Goal: Task Accomplishment & Management: Complete application form

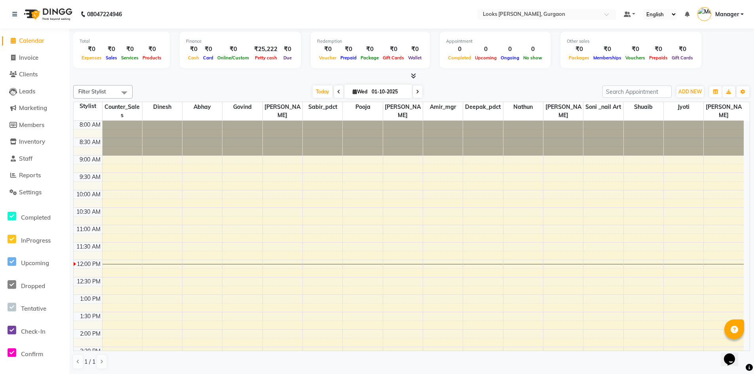
click at [28, 39] on span "Calendar" at bounding box center [31, 41] width 25 height 8
click at [29, 60] on span "Invoice" at bounding box center [28, 58] width 19 height 8
select select "service"
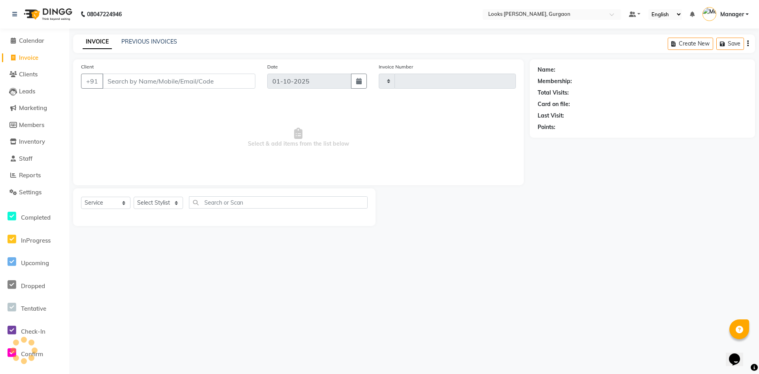
type input "1959"
select select "8452"
click at [173, 204] on select "Select Stylist" at bounding box center [158, 203] width 49 height 12
click at [134, 197] on select "Select Stylist" at bounding box center [158, 203] width 49 height 12
click at [154, 202] on select "Select Stylist [PERSON_NAME] abhay [PERSON_NAME] [PERSON_NAME] Counter_Sales De…" at bounding box center [158, 203] width 49 height 12
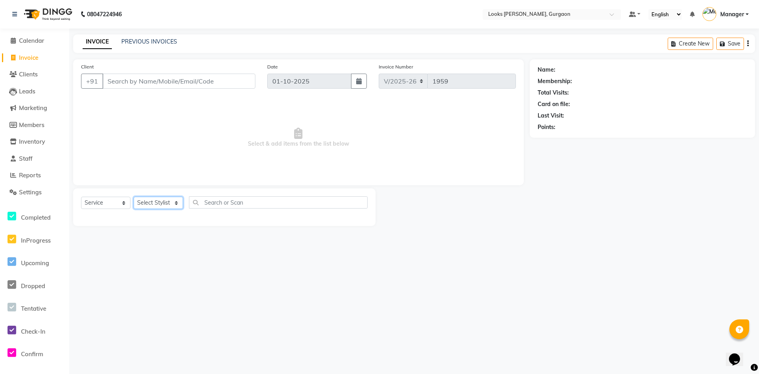
select select "82372"
click at [134, 197] on select "Select Stylist [PERSON_NAME] abhay [PERSON_NAME] [PERSON_NAME] Counter_Sales De…" at bounding box center [158, 203] width 49 height 12
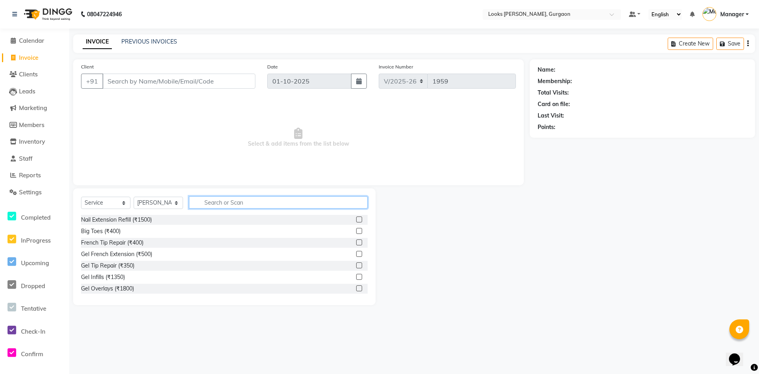
click at [239, 202] on input "text" at bounding box center [278, 202] width 179 height 12
type input "CUT"
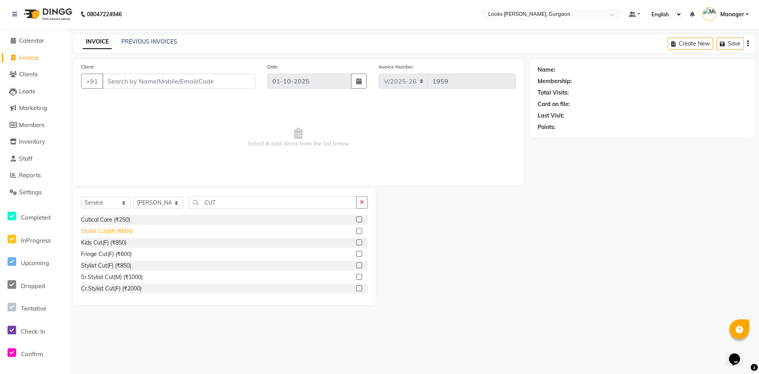
click at [117, 228] on div "Stylist Cut(M) (₹600)" at bounding box center [107, 231] width 52 height 8
checkbox input "false"
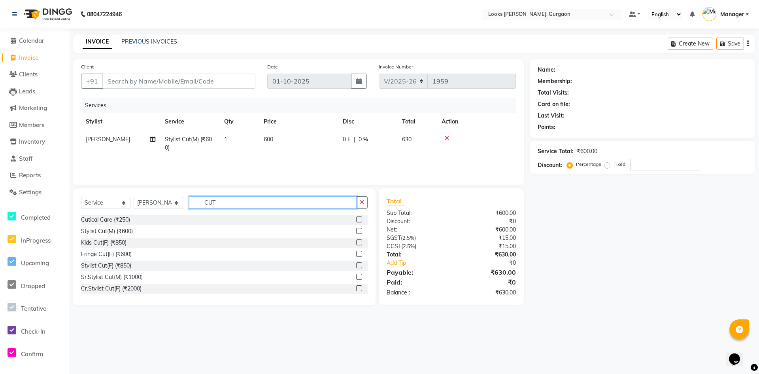
drag, startPoint x: 232, startPoint y: 200, endPoint x: 163, endPoint y: 201, distance: 69.2
click at [163, 201] on div "Select Service Product Membership Package Voucher Prepaid Gift Card Select Styl…" at bounding box center [224, 205] width 287 height 19
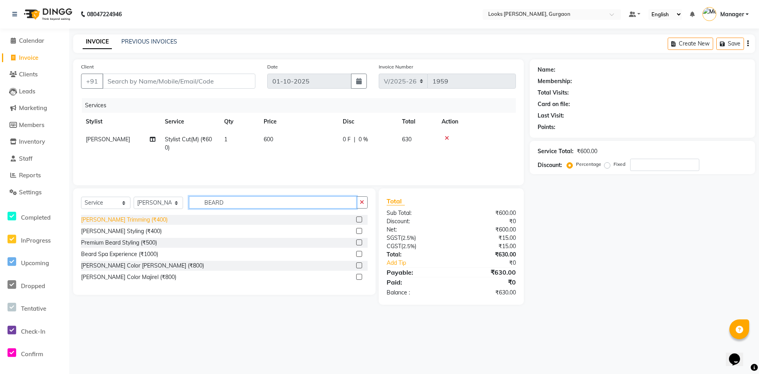
type input "BEARD"
click at [102, 218] on div "[PERSON_NAME] Trimming (₹400)" at bounding box center [124, 220] width 87 height 8
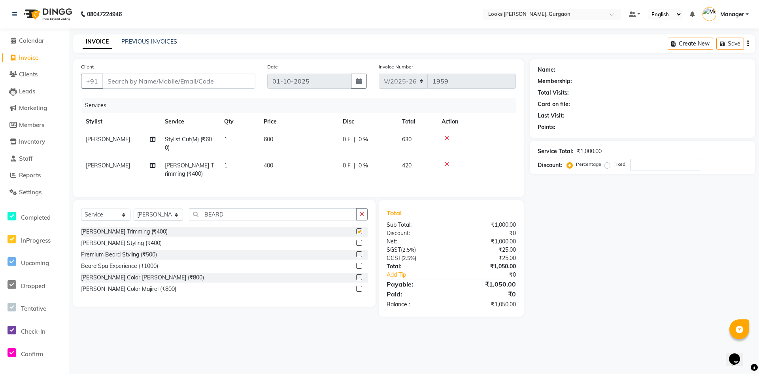
checkbox input "false"
click at [157, 221] on select "Select Stylist [PERSON_NAME] abhay [PERSON_NAME] [PERSON_NAME] Counter_Sales De…" at bounding box center [158, 214] width 49 height 12
select select "84462"
click at [134, 214] on select "Select Stylist [PERSON_NAME] abhay [PERSON_NAME] [PERSON_NAME] Counter_Sales De…" at bounding box center [158, 214] width 49 height 12
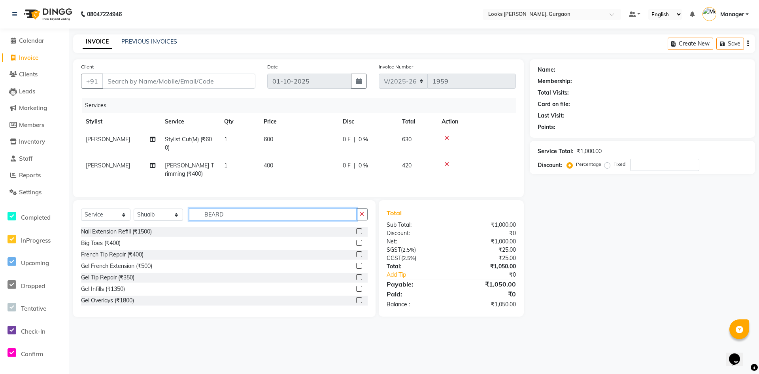
drag, startPoint x: 233, startPoint y: 220, endPoint x: 159, endPoint y: 214, distance: 73.4
click at [161, 214] on div "Select Service Product Membership Package Voucher Prepaid Gift Card Select Styl…" at bounding box center [224, 217] width 287 height 19
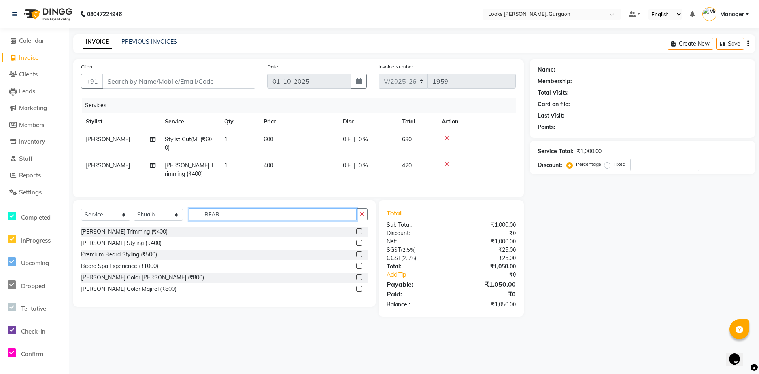
type input "BEARD"
click at [116, 236] on div "[PERSON_NAME] Trimming (₹400)" at bounding box center [124, 231] width 87 height 8
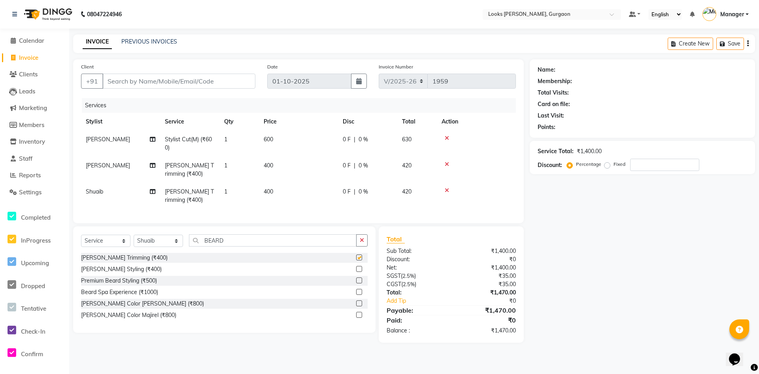
checkbox input "false"
drag, startPoint x: 234, startPoint y: 247, endPoint x: 187, endPoint y: 243, distance: 46.4
click at [189, 244] on div "Select Service Product Membership Package Voucher Prepaid Gift Card Select Styl…" at bounding box center [224, 243] width 287 height 19
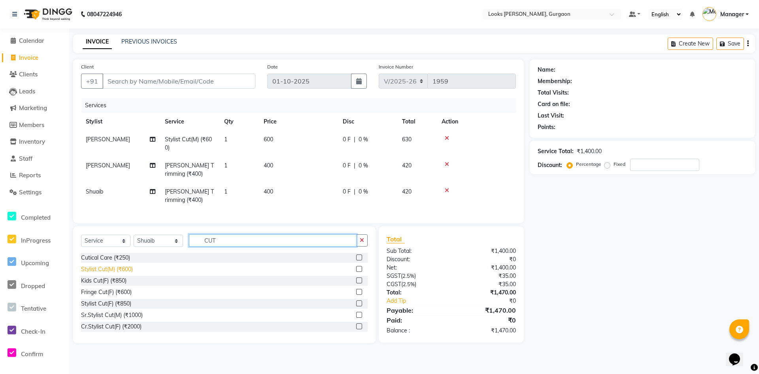
type input "CUT"
drag, startPoint x: 120, startPoint y: 275, endPoint x: 122, endPoint y: 271, distance: 4.1
click at [120, 273] on div "Stylist Cut(M) (₹600)" at bounding box center [107, 269] width 52 height 8
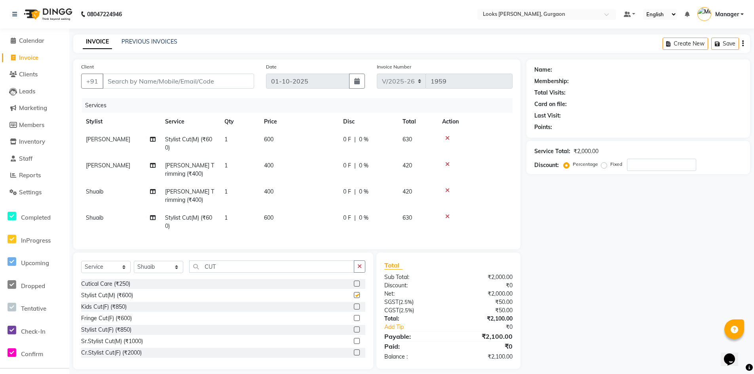
checkbox input "false"
drag, startPoint x: 223, startPoint y: 273, endPoint x: 176, endPoint y: 270, distance: 46.8
click at [176, 270] on div "Select Service Product Membership Package Voucher Prepaid Gift Card Select Styl…" at bounding box center [223, 269] width 284 height 19
type input "B"
drag, startPoint x: 226, startPoint y: 272, endPoint x: 110, endPoint y: 253, distance: 117.4
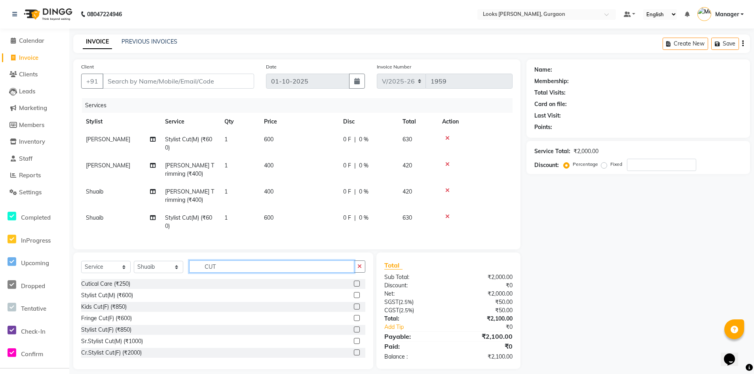
click at [113, 254] on div "Client +91 Date [DATE] Invoice Number V/2025 V/[PHONE_NUMBER] Services Stylist …" at bounding box center [296, 214] width 459 height 310
type input "Y"
type input "TOU"
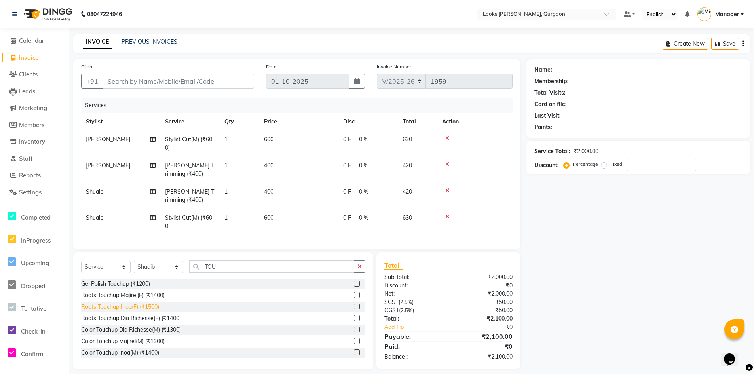
click at [114, 311] on div "Roots Touchup Inoa(F) (₹1500)" at bounding box center [120, 307] width 78 height 8
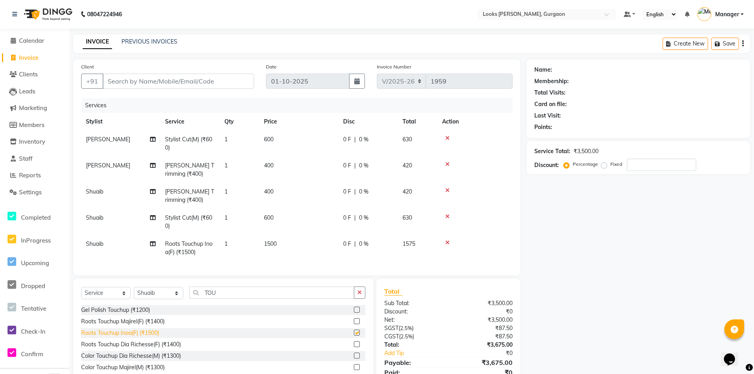
checkbox input "false"
click at [280, 244] on td "1500" at bounding box center [298, 248] width 79 height 26
select select "84462"
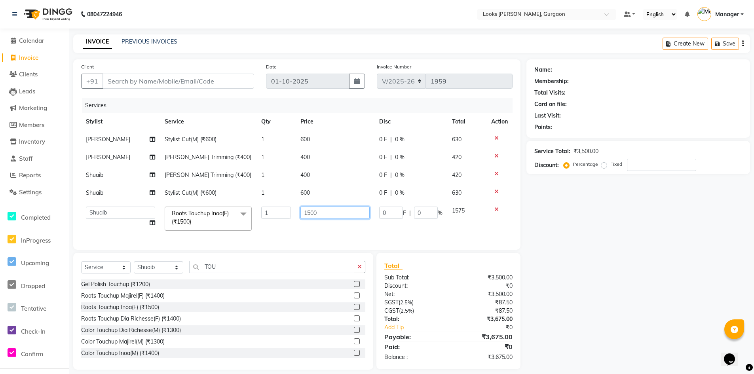
click at [311, 215] on input "1500" at bounding box center [334, 212] width 69 height 12
type input "1400"
click at [640, 244] on div "Name: Membership: Total Visits: Card on file: Last Visit: Points: Service Total…" at bounding box center [640, 214] width 229 height 310
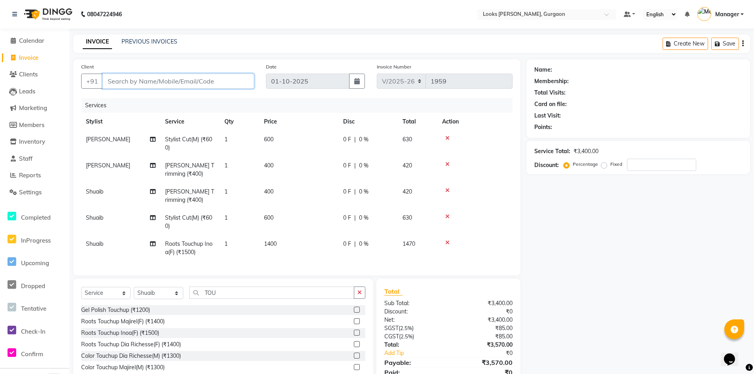
click at [229, 80] on input "Client" at bounding box center [177, 81] width 151 height 15
type input "9"
type input "0"
type input "9999093196"
click at [232, 85] on button "Add Client" at bounding box center [233, 81] width 41 height 15
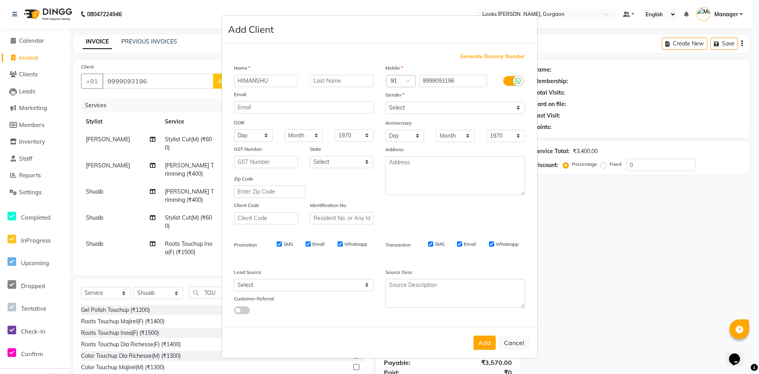
type input "HIMANSHU"
click at [415, 106] on select "Select [DEMOGRAPHIC_DATA] [DEMOGRAPHIC_DATA] Other Prefer Not To Say" at bounding box center [456, 108] width 140 height 12
select select "[DEMOGRAPHIC_DATA]"
click at [386, 102] on select "Select [DEMOGRAPHIC_DATA] [DEMOGRAPHIC_DATA] Other Prefer Not To Say" at bounding box center [456, 108] width 140 height 12
click at [353, 165] on select "Select [GEOGRAPHIC_DATA] [GEOGRAPHIC_DATA] [GEOGRAPHIC_DATA] [GEOGRAPHIC_DATA] …" at bounding box center [342, 162] width 64 height 12
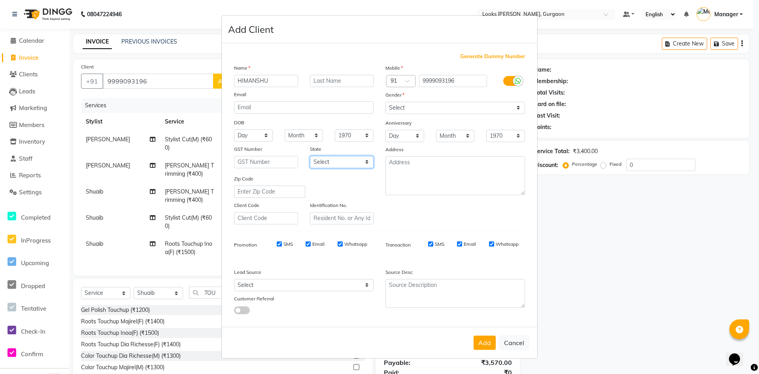
select select "13"
click at [310, 156] on select "Select [GEOGRAPHIC_DATA] [GEOGRAPHIC_DATA] [GEOGRAPHIC_DATA] [GEOGRAPHIC_DATA] …" at bounding box center [342, 162] width 64 height 12
click at [415, 174] on textarea at bounding box center [456, 175] width 140 height 39
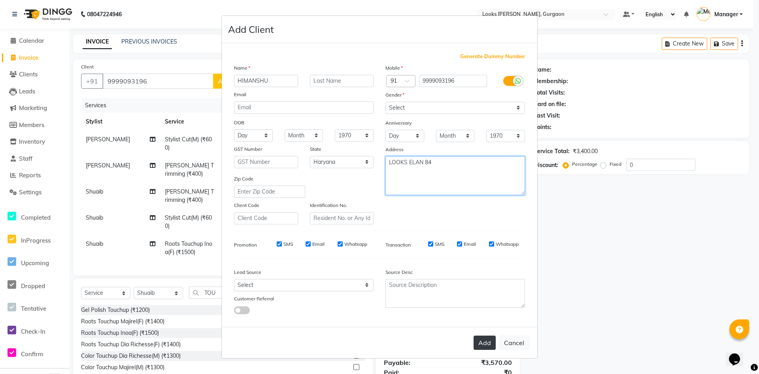
type textarea "LOOKS ELAN 84"
click at [485, 339] on button "Add" at bounding box center [485, 342] width 22 height 14
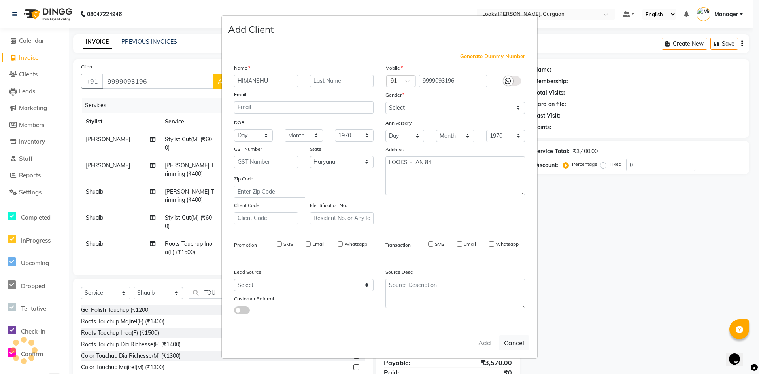
select select
select select "null"
select select
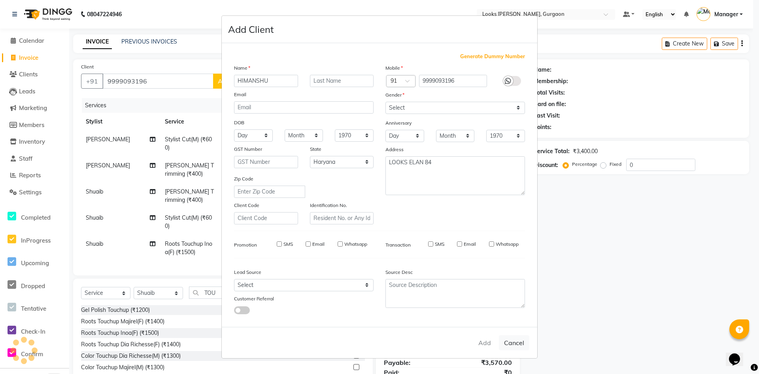
select select
checkbox input "false"
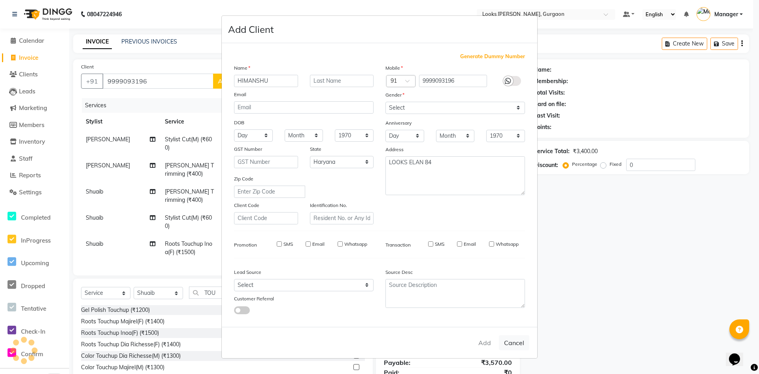
checkbox input "false"
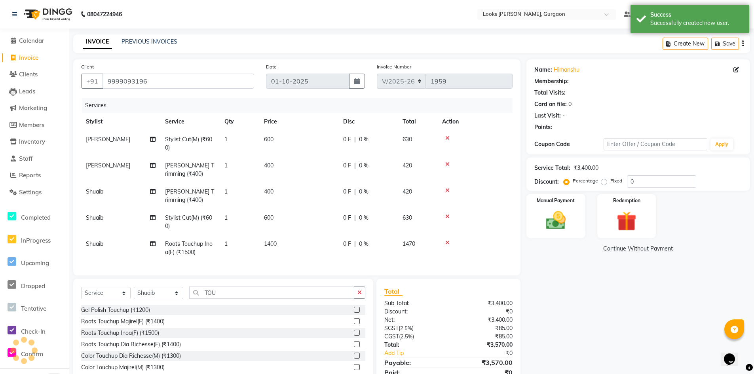
select select "1: Object"
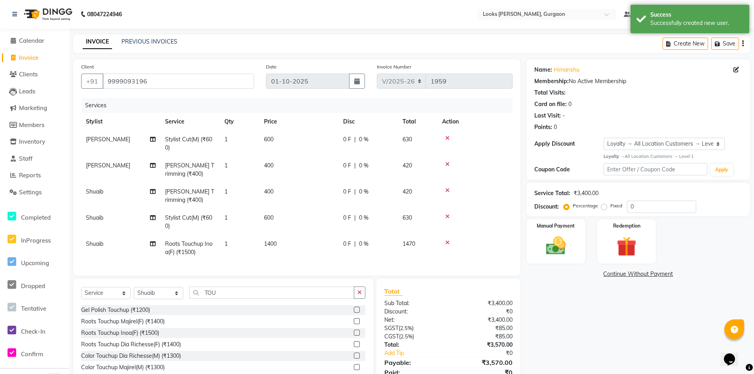
click at [278, 244] on td "1400" at bounding box center [298, 248] width 79 height 26
select select "84462"
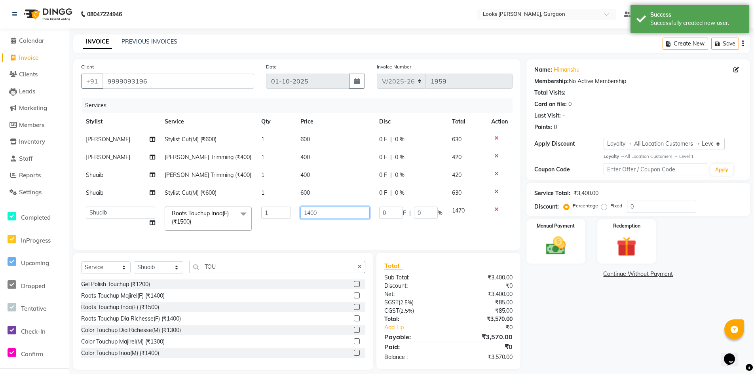
click at [310, 213] on input "1400" at bounding box center [334, 212] width 69 height 12
type input "1300"
click at [634, 320] on div "Name: [PERSON_NAME] Membership: No Active Membership Total Visits: Card on file…" at bounding box center [640, 214] width 229 height 310
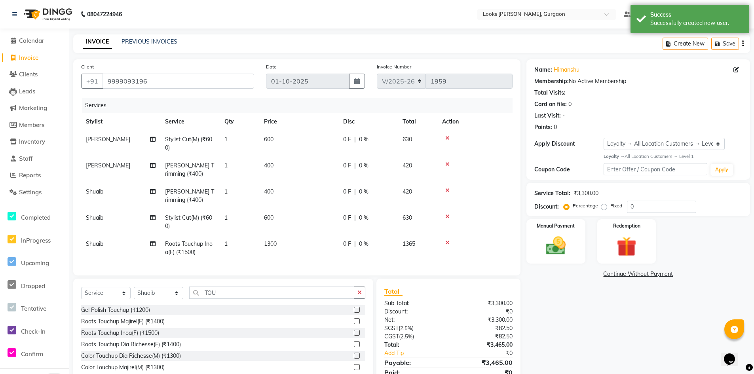
scroll to position [39, 0]
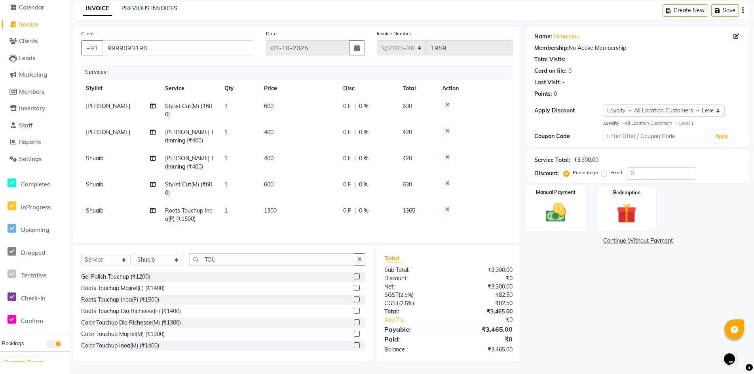
click at [552, 201] on img at bounding box center [556, 213] width 34 height 24
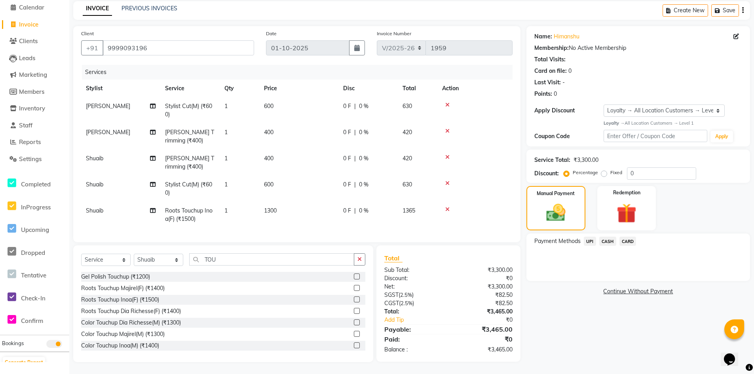
click at [587, 237] on span "UPI" at bounding box center [589, 241] width 12 height 9
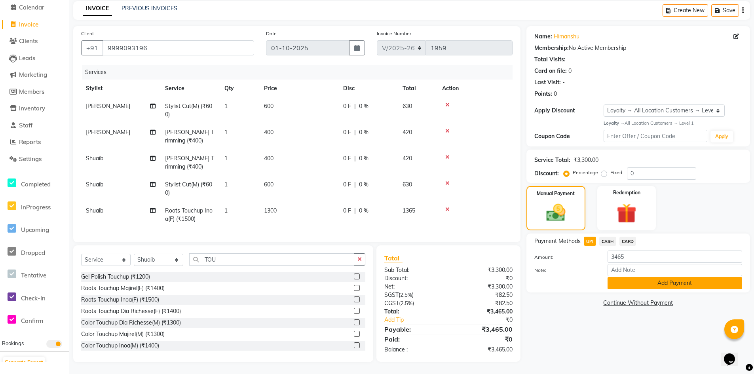
click at [631, 277] on button "Add Payment" at bounding box center [674, 283] width 134 height 12
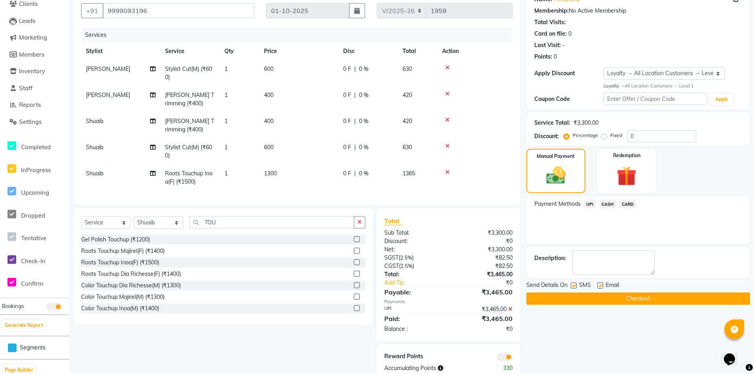
scroll to position [95, 0]
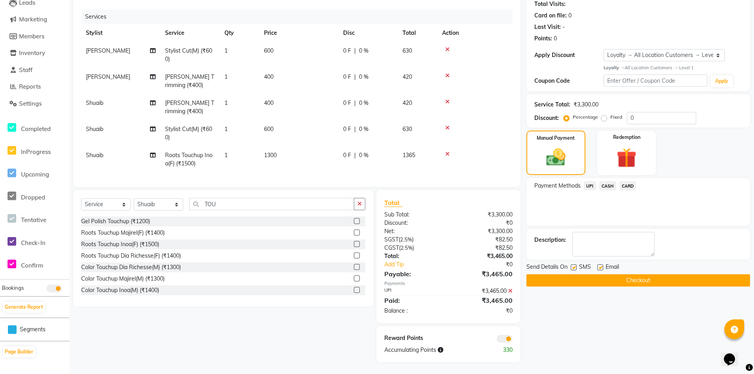
click at [644, 279] on button "Checkout" at bounding box center [637, 280] width 223 height 12
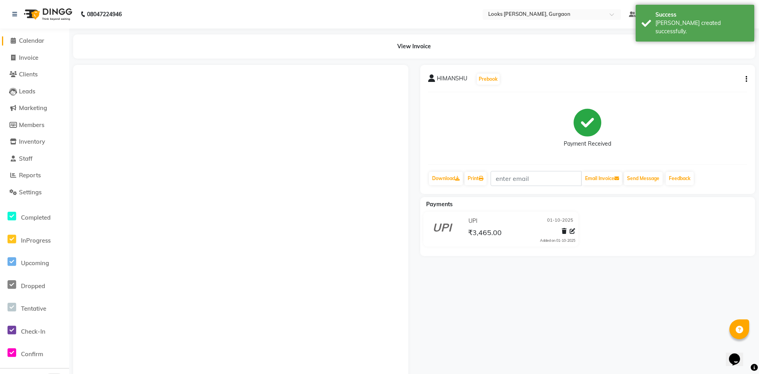
click at [35, 40] on span "Calendar" at bounding box center [31, 41] width 25 height 8
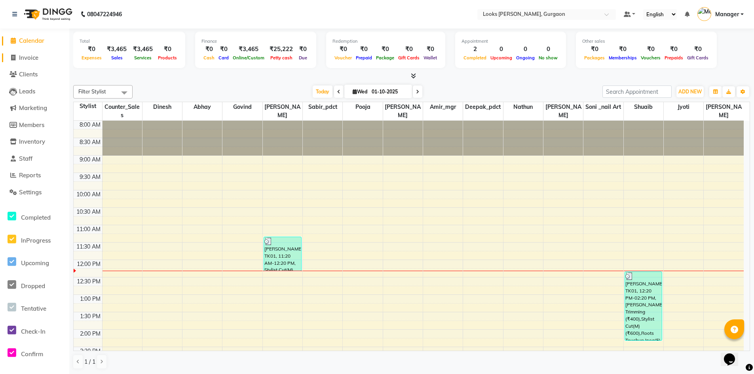
click at [35, 56] on span "Invoice" at bounding box center [28, 58] width 19 height 8
select select "service"
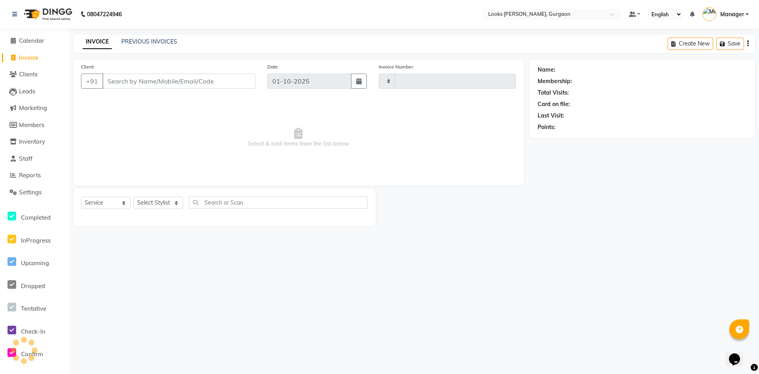
type input "1960"
select select "8452"
click at [168, 43] on link "PREVIOUS INVOICES" at bounding box center [149, 41] width 56 height 7
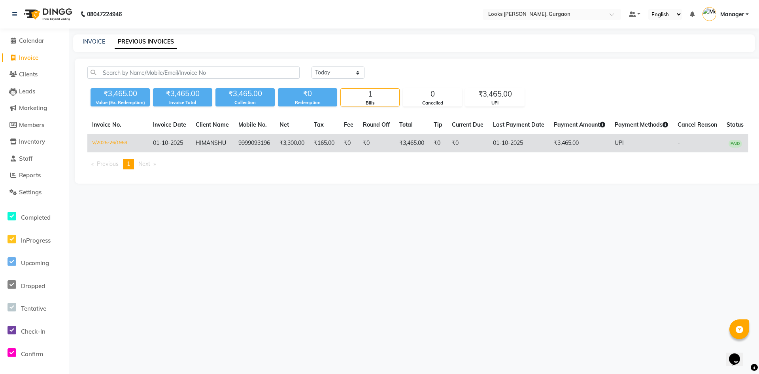
click at [471, 143] on td "₹0" at bounding box center [467, 143] width 41 height 19
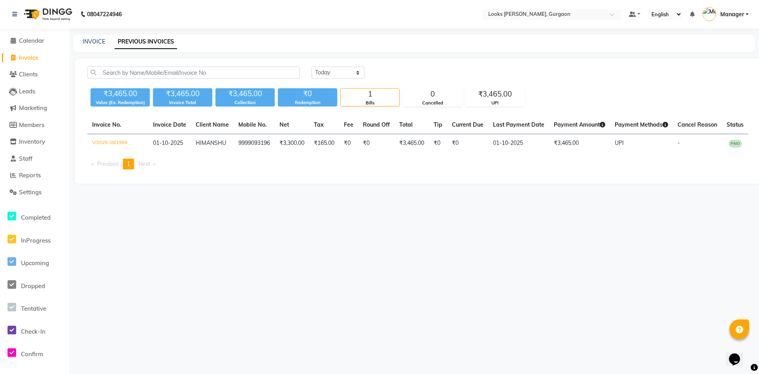
click at [34, 57] on span "Invoice" at bounding box center [28, 58] width 19 height 8
select select "8452"
select select "service"
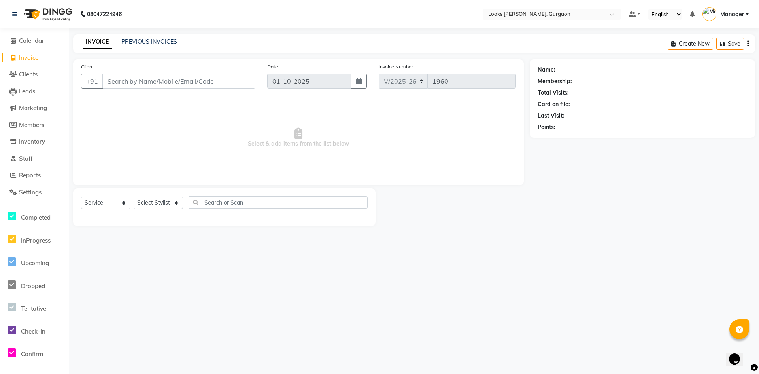
click at [176, 84] on input "Client" at bounding box center [178, 81] width 153 height 15
type input "9999093196"
click at [177, 204] on select "Select Stylist [PERSON_NAME] abhay [PERSON_NAME] [PERSON_NAME] Counter_Sales De…" at bounding box center [158, 205] width 49 height 12
select select "1: Object"
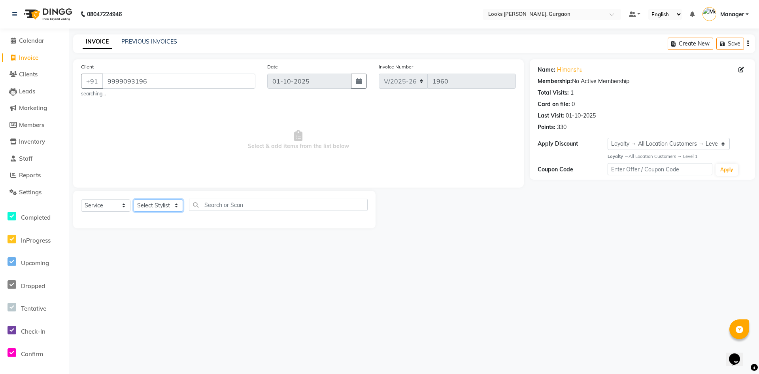
select select "82372"
click at [134, 199] on select "Select Stylist [PERSON_NAME] abhay [PERSON_NAME] [PERSON_NAME] Counter_Sales De…" at bounding box center [158, 205] width 49 height 12
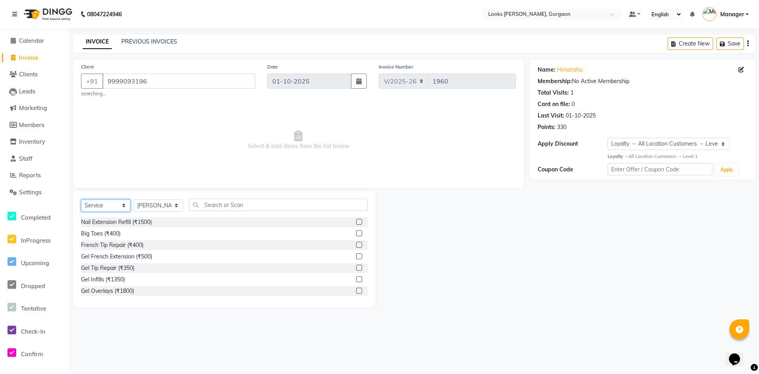
click at [114, 205] on select "Select Service Product Membership Package Voucher Prepaid Gift Card" at bounding box center [105, 205] width 49 height 12
select select "product"
click at [81, 199] on select "Select Service Product Membership Package Voucher Prepaid Gift Card" at bounding box center [105, 205] width 49 height 12
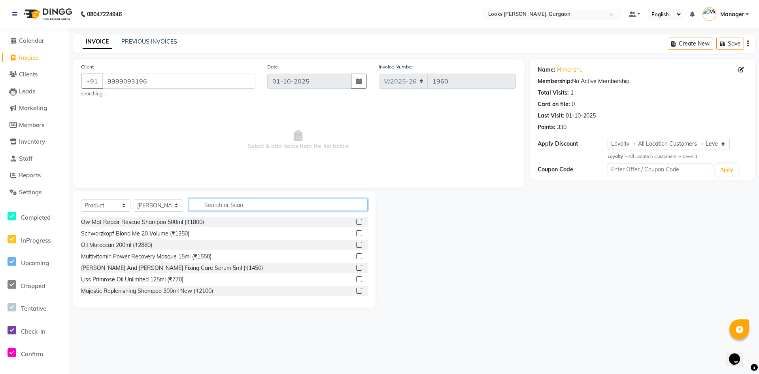
click at [221, 205] on input "text" at bounding box center [278, 205] width 179 height 12
type input "666151020788"
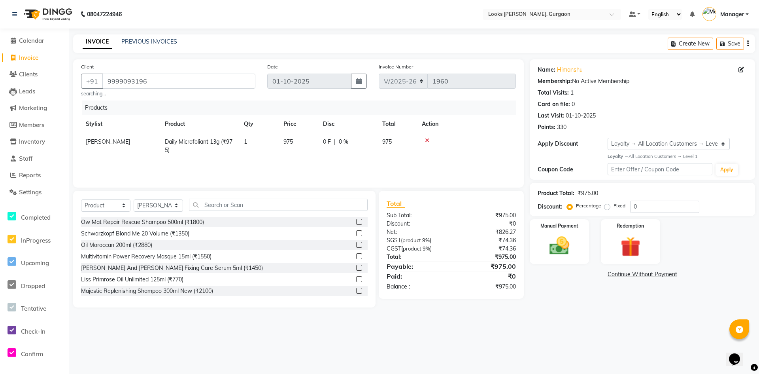
click at [293, 143] on span "975" at bounding box center [288, 141] width 9 height 7
drag, startPoint x: 314, startPoint y: 142, endPoint x: 206, endPoint y: 150, distance: 108.6
click at [206, 150] on tr "[PERSON_NAME] [PERSON_NAME] Counter_Sales Deepak_pdct [PERSON_NAME] Manager Nat…" at bounding box center [298, 144] width 435 height 23
type input "1050"
click at [585, 339] on div "08047224946 Select Location × Looks Elan Miracle, Gurgaon Default Panel My Pane…" at bounding box center [379, 187] width 759 height 374
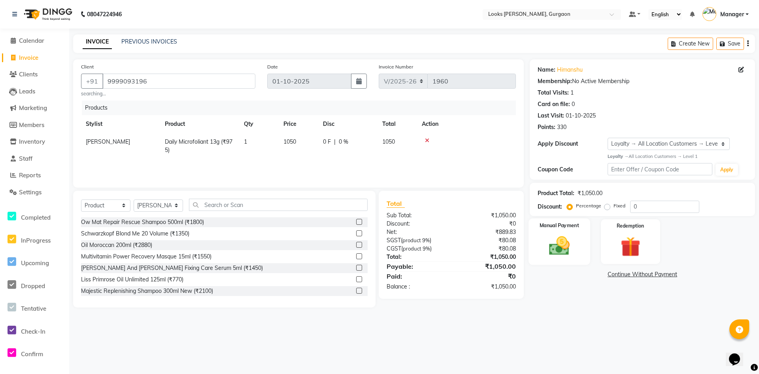
click at [583, 254] on div "Manual Payment" at bounding box center [560, 241] width 62 height 47
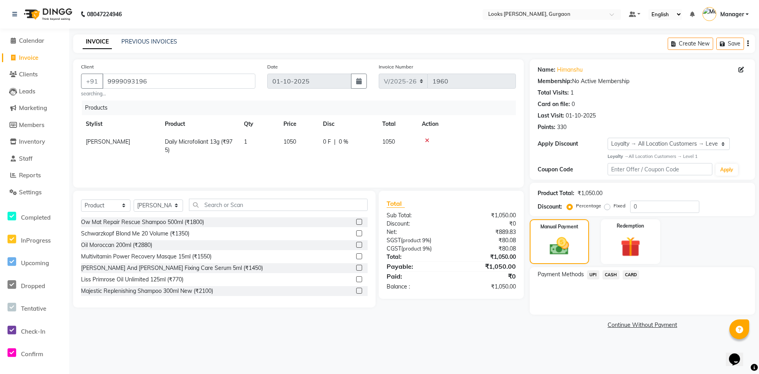
click at [590, 274] on span "UPI" at bounding box center [593, 274] width 12 height 9
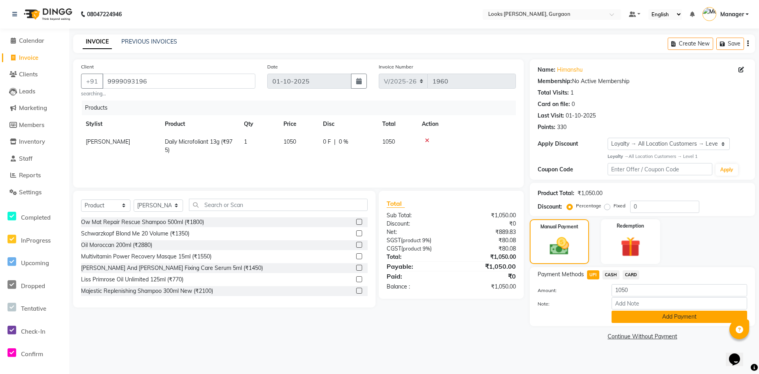
click at [643, 318] on button "Add Payment" at bounding box center [680, 317] width 136 height 12
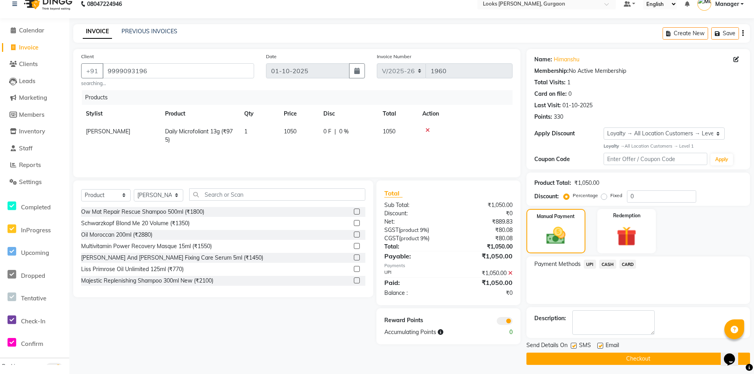
scroll to position [13, 0]
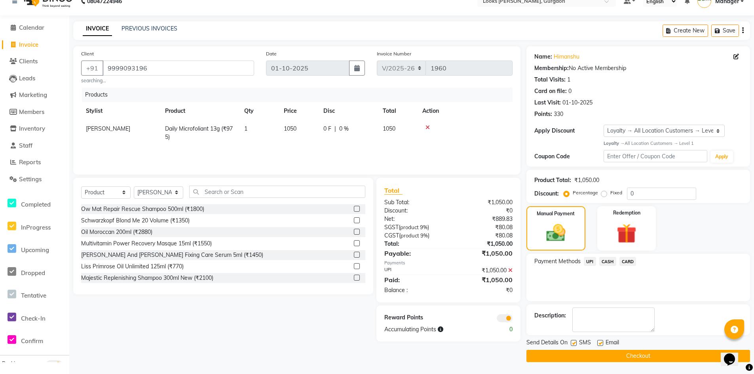
click at [572, 293] on div "Payment Methods UPI CASH CARD" at bounding box center [637, 277] width 223 height 47
click at [622, 352] on button "Checkout" at bounding box center [637, 356] width 223 height 12
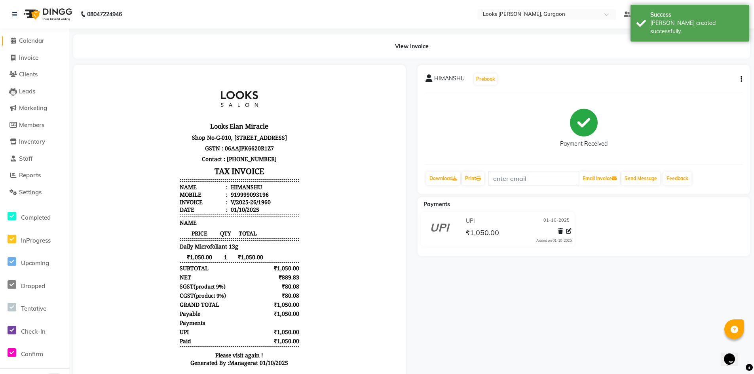
click at [30, 39] on span "Calendar" at bounding box center [31, 41] width 25 height 8
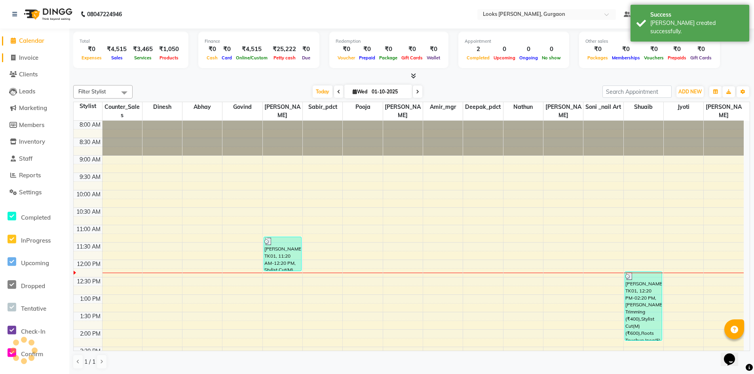
click at [31, 55] on span "Invoice" at bounding box center [28, 58] width 19 height 8
select select "service"
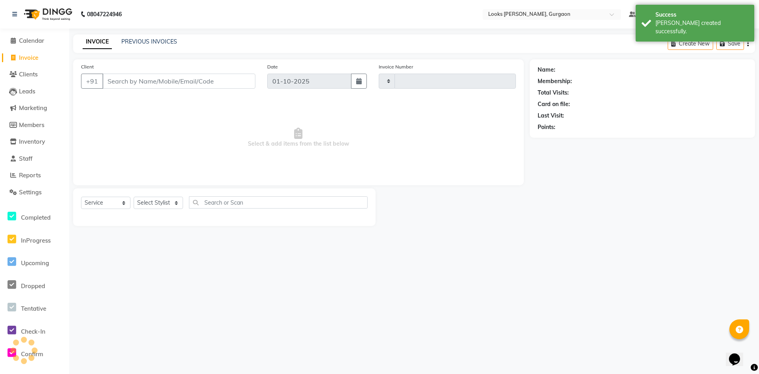
type input "1961"
select select "8452"
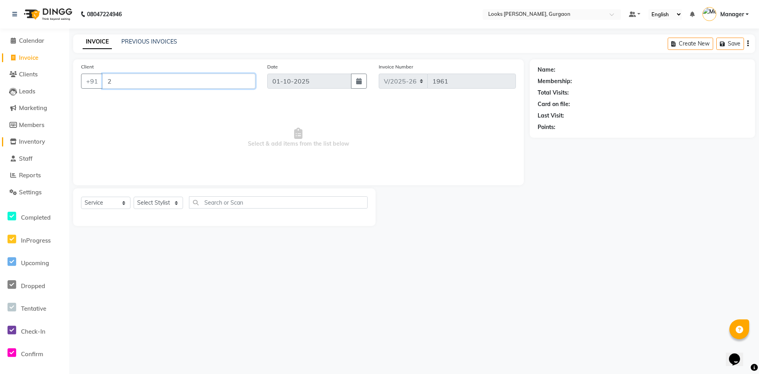
type input "2"
click at [33, 141] on span "Inventory" at bounding box center [32, 142] width 26 height 8
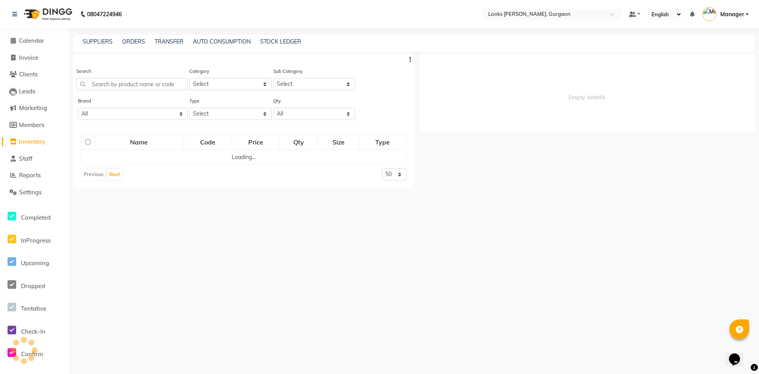
select select
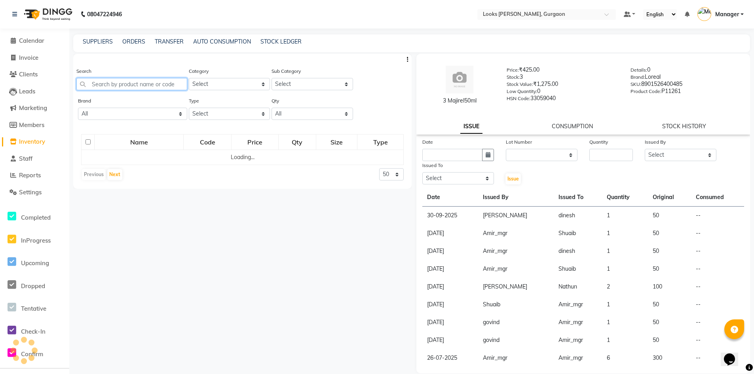
click at [161, 85] on input "text" at bounding box center [131, 84] width 111 height 12
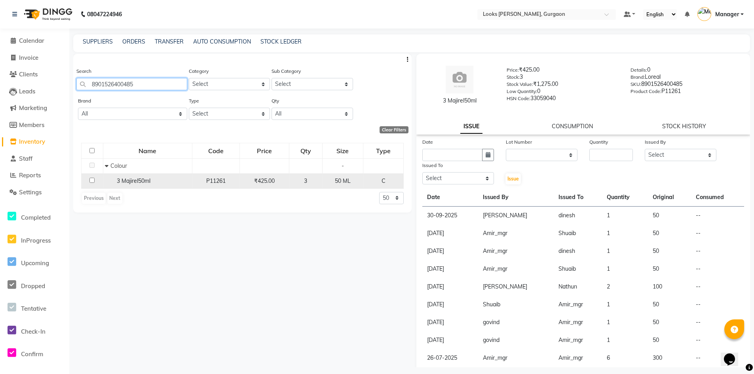
type input "8901526400485"
click at [91, 180] on input "checkbox" at bounding box center [91, 180] width 5 height 5
checkbox input "true"
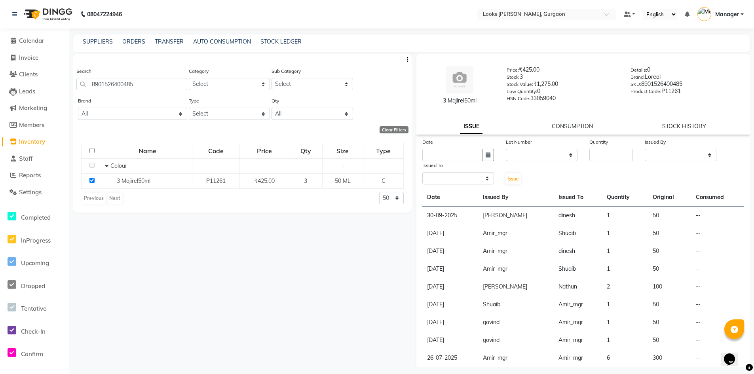
select select
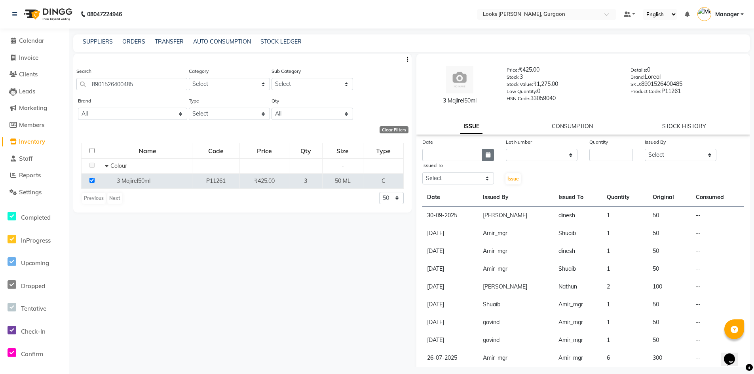
click at [485, 158] on button "button" at bounding box center [488, 155] width 12 height 12
select select "10"
select select "2025"
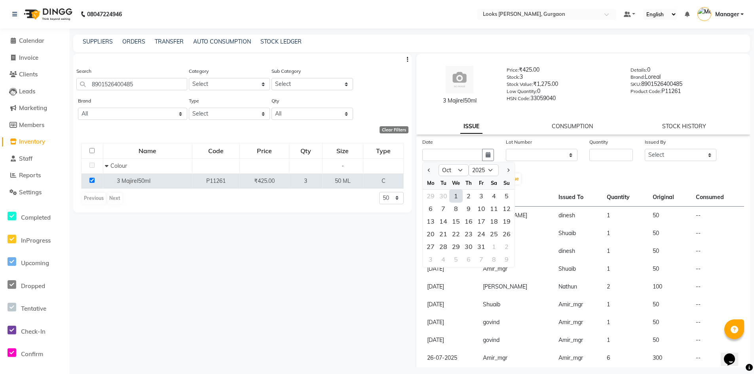
click at [456, 196] on div "1" at bounding box center [455, 195] width 13 height 13
type input "01-10-2025"
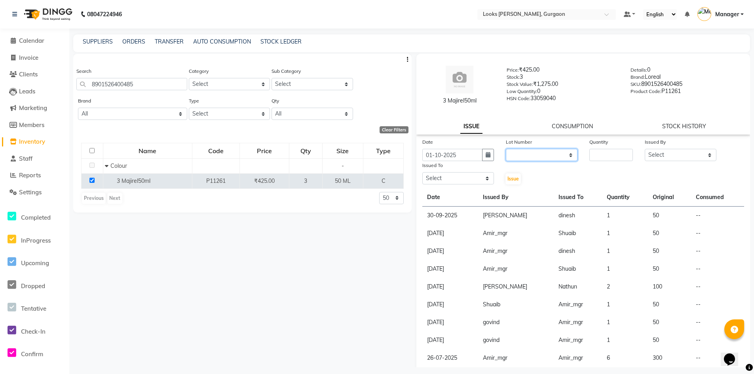
click at [533, 158] on select "None" at bounding box center [542, 155] width 72 height 12
select select "0: null"
click at [506, 149] on select "None" at bounding box center [542, 155] width 72 height 12
click at [606, 156] on input "number" at bounding box center [611, 155] width 44 height 12
type input "1"
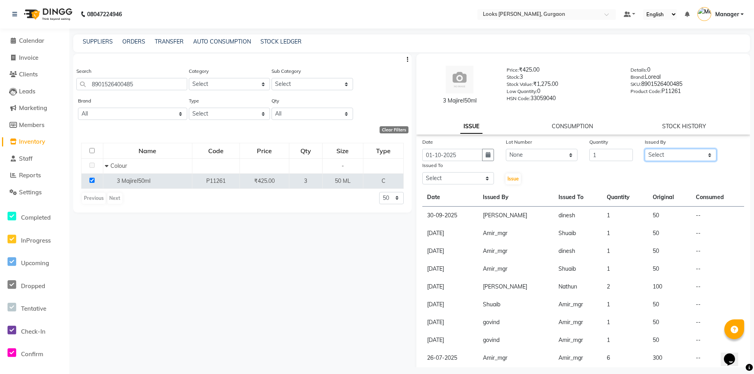
click at [670, 152] on select "Select [PERSON_NAME] [PERSON_NAME] Counter_Sales Deepak_pdct [PERSON_NAME] Mana…" at bounding box center [680, 155] width 72 height 12
select select "84462"
click at [644, 149] on select "Select [PERSON_NAME] [PERSON_NAME] Counter_Sales Deepak_pdct [PERSON_NAME] Mana…" at bounding box center [680, 155] width 72 height 12
click at [663, 158] on select "Select [PERSON_NAME] [PERSON_NAME] Counter_Sales Deepak_pdct [PERSON_NAME] Mana…" at bounding box center [680, 155] width 72 height 12
click at [644, 149] on select "Select [PERSON_NAME] [PERSON_NAME] Counter_Sales Deepak_pdct [PERSON_NAME] Mana…" at bounding box center [680, 155] width 72 height 12
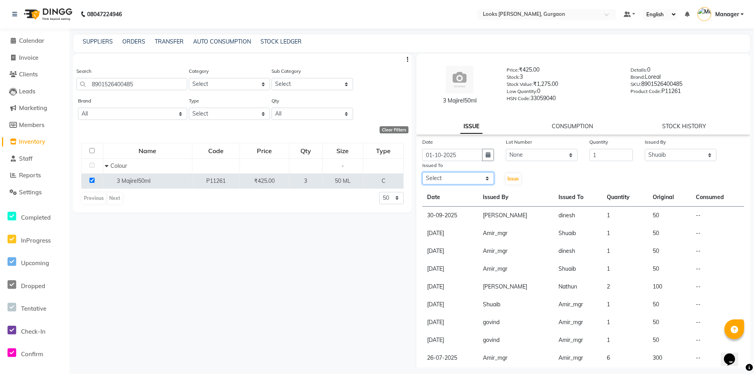
click at [457, 178] on select "Select [PERSON_NAME] [PERSON_NAME] Counter_Sales Deepak_pdct [PERSON_NAME] Mana…" at bounding box center [458, 178] width 72 height 12
select select "82818"
click at [422, 172] on select "Select [PERSON_NAME] [PERSON_NAME] Counter_Sales Deepak_pdct [PERSON_NAME] Mana…" at bounding box center [458, 178] width 72 height 12
click at [511, 182] on button "Issue" at bounding box center [512, 178] width 15 height 11
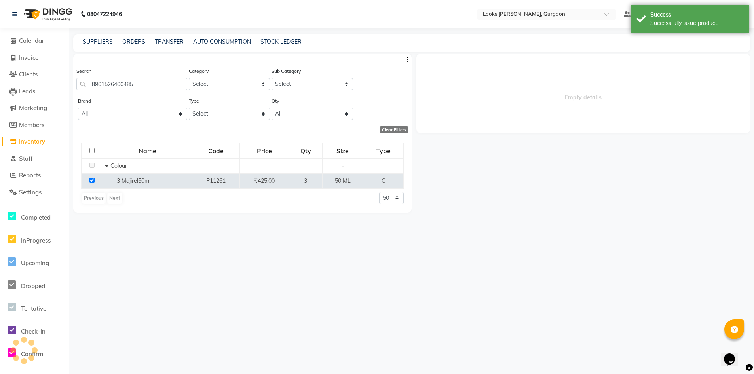
select select
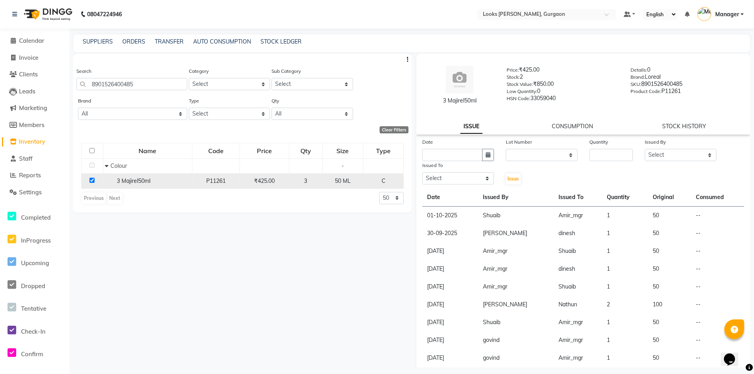
click at [93, 180] on input "checkbox" at bounding box center [91, 180] width 5 height 5
checkbox input "false"
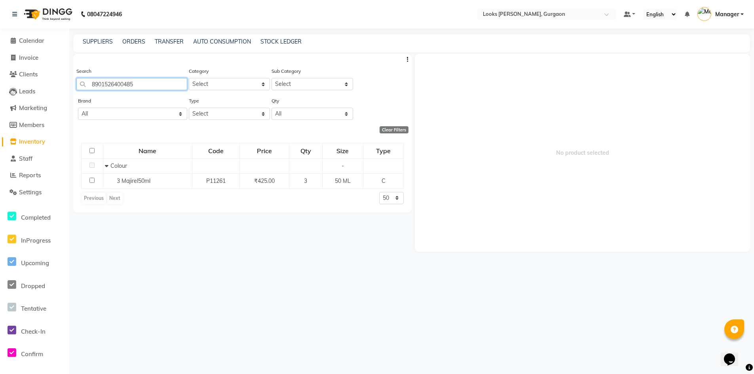
drag, startPoint x: 155, startPoint y: 81, endPoint x: 84, endPoint y: 89, distance: 71.7
click at [84, 89] on input "8901526400485" at bounding box center [131, 84] width 111 height 12
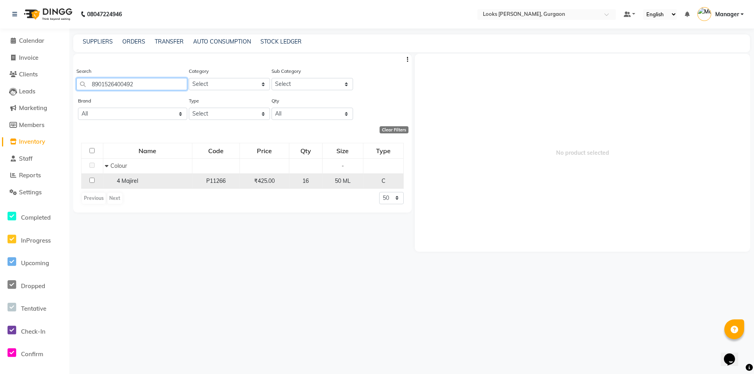
type input "8901526400492"
click at [90, 181] on input "checkbox" at bounding box center [91, 180] width 5 height 5
checkbox input "true"
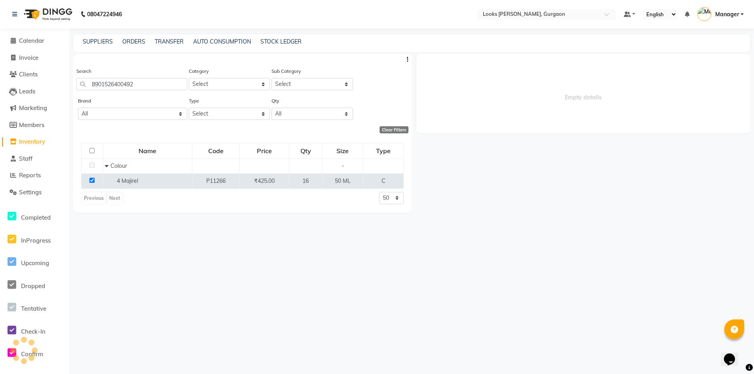
select select
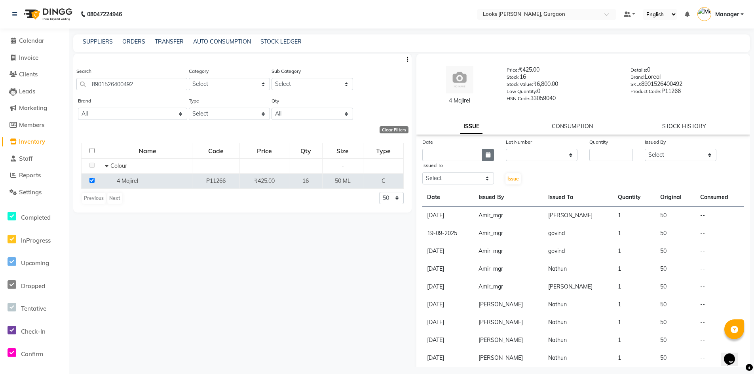
click at [485, 156] on icon "button" at bounding box center [487, 155] width 5 height 6
select select "10"
select select "2025"
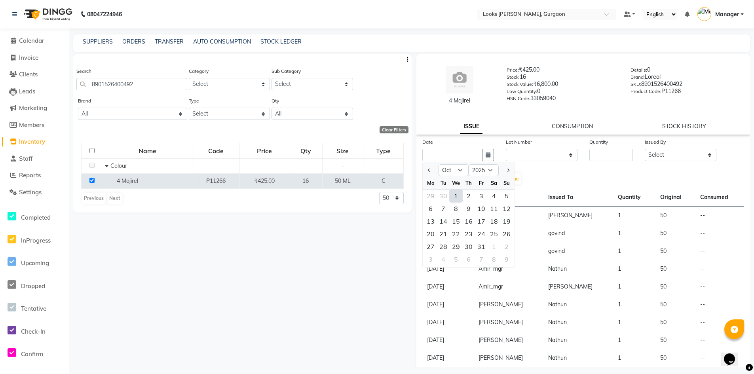
click at [454, 195] on div "1" at bounding box center [455, 195] width 13 height 13
type input "01-10-2025"
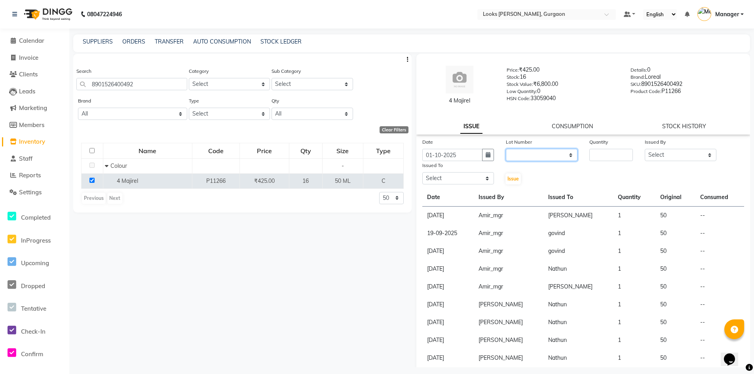
click at [542, 156] on select "None" at bounding box center [542, 155] width 72 height 12
select select "0: null"
click at [506, 149] on select "None" at bounding box center [542, 155] width 72 height 12
click at [602, 155] on input "number" at bounding box center [611, 155] width 44 height 12
type input "1"
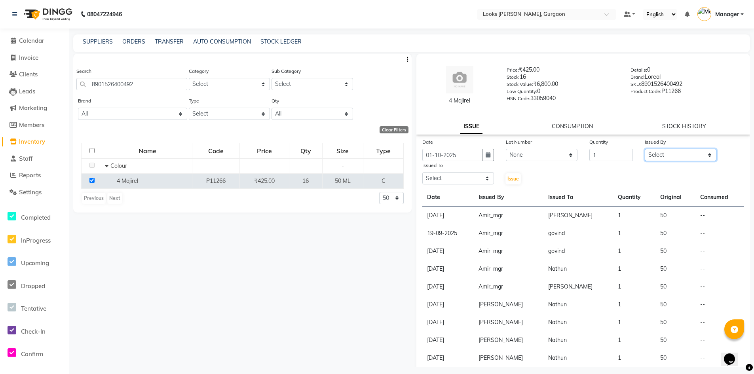
click at [649, 156] on select "Select [PERSON_NAME] [PERSON_NAME] Counter_Sales Deepak_pdct [PERSON_NAME] Mana…" at bounding box center [680, 155] width 72 height 12
select select "84462"
click at [644, 149] on select "Select [PERSON_NAME] [PERSON_NAME] Counter_Sales Deepak_pdct [PERSON_NAME] Mana…" at bounding box center [680, 155] width 72 height 12
click at [441, 181] on select "Select [PERSON_NAME] [PERSON_NAME] Counter_Sales Deepak_pdct [PERSON_NAME] Mana…" at bounding box center [458, 178] width 72 height 12
select select "82818"
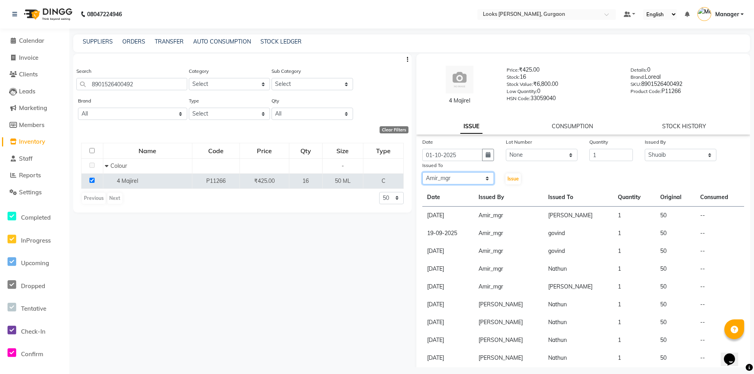
click at [422, 172] on select "Select [PERSON_NAME] [PERSON_NAME] Counter_Sales Deepak_pdct [PERSON_NAME] Mana…" at bounding box center [458, 178] width 72 height 12
click at [510, 180] on span "Issue" at bounding box center [512, 179] width 11 height 6
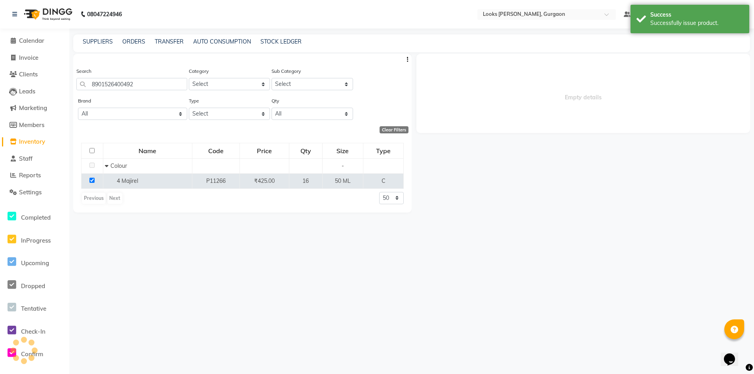
select select
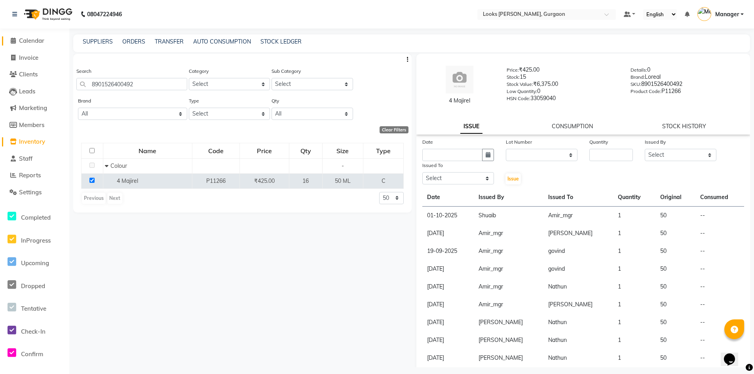
click at [34, 40] on span "Calendar" at bounding box center [31, 41] width 25 height 8
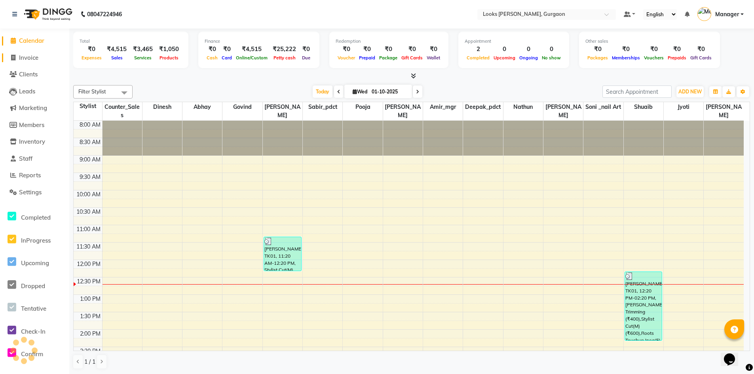
click at [30, 59] on span "Invoice" at bounding box center [28, 58] width 19 height 8
select select "service"
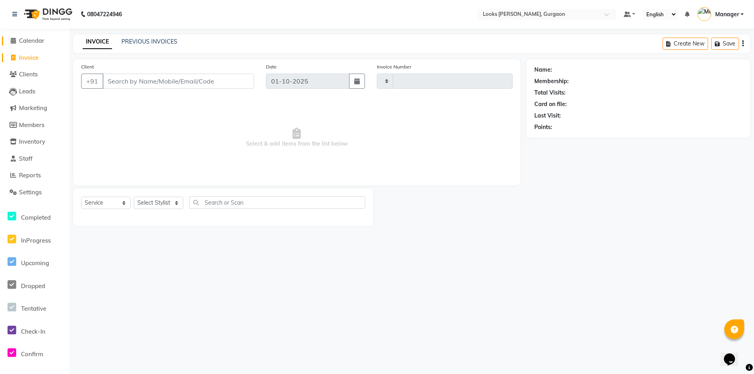
type input "1961"
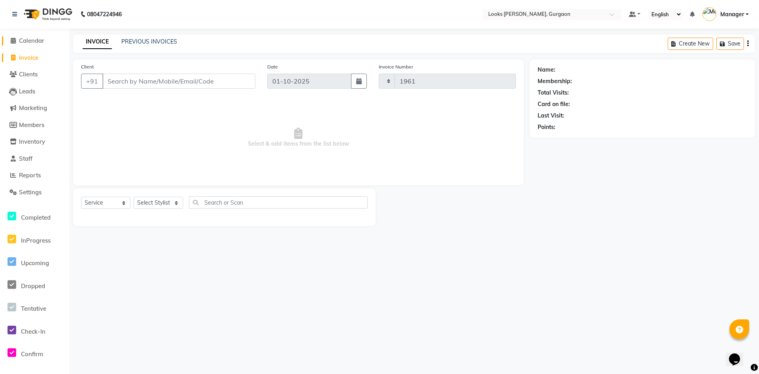
select select "8452"
click at [35, 44] on span "Calendar" at bounding box center [31, 41] width 25 height 8
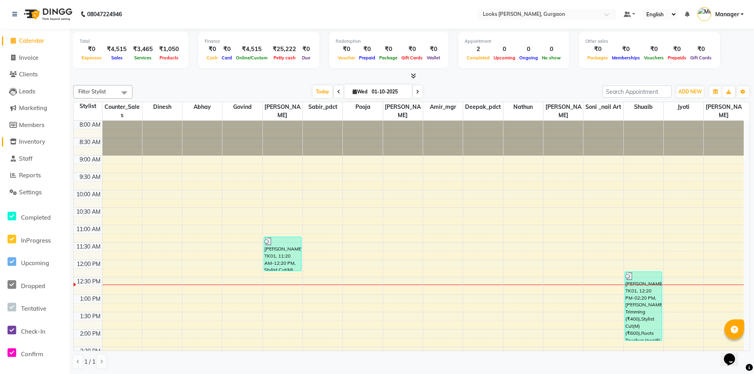
click at [38, 144] on span "Inventory" at bounding box center [32, 142] width 26 height 8
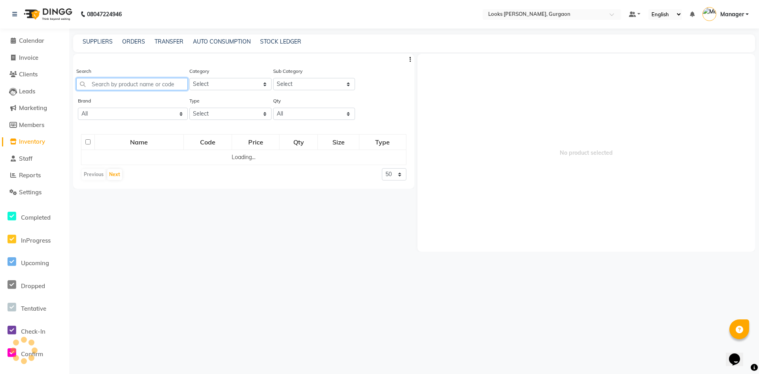
click at [150, 84] on input "text" at bounding box center [132, 84] width 112 height 12
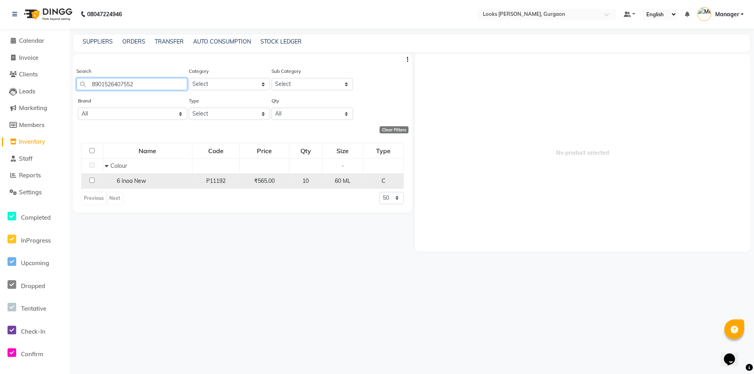
type input "8901526407552"
click at [93, 179] on input "checkbox" at bounding box center [91, 180] width 5 height 5
checkbox input "true"
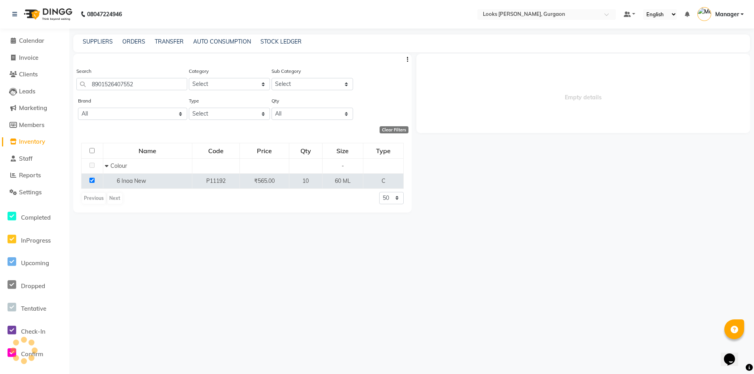
select select
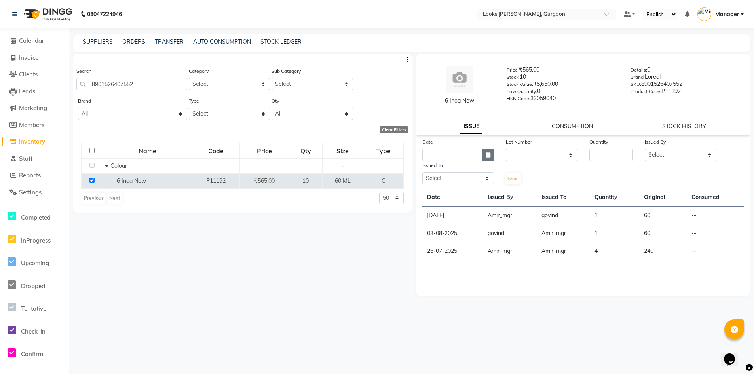
click at [487, 155] on icon "button" at bounding box center [487, 155] width 5 height 6
select select "10"
select select "2025"
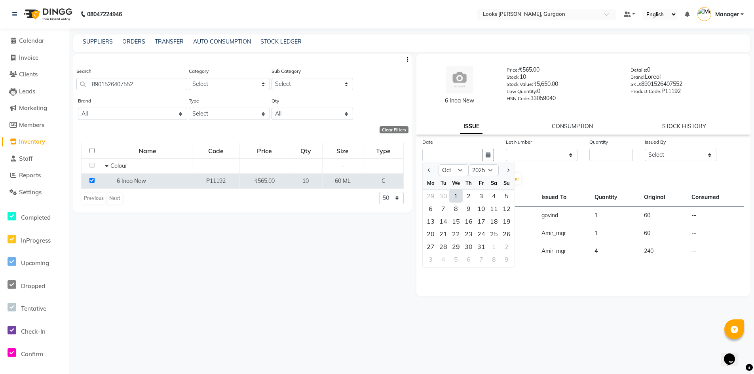
click at [456, 198] on div "1" at bounding box center [455, 195] width 13 height 13
type input "01-10-2025"
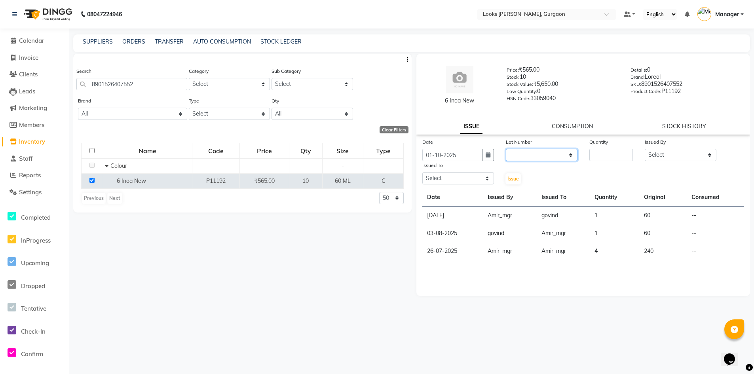
click at [543, 155] on select "None" at bounding box center [542, 155] width 72 height 12
select select "0: null"
click at [506, 149] on select "None" at bounding box center [542, 155] width 72 height 12
click at [595, 156] on input "number" at bounding box center [611, 155] width 44 height 12
type input "1"
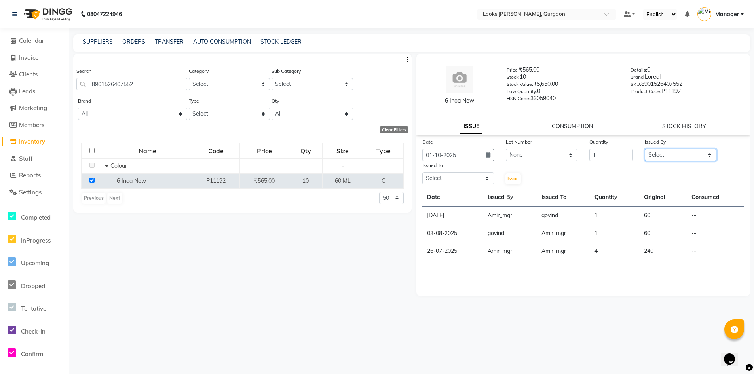
click at [671, 158] on select "Select [PERSON_NAME] [PERSON_NAME] Counter_Sales Deepak_pdct [PERSON_NAME] Mana…" at bounding box center [680, 155] width 72 height 12
select select "82818"
click at [644, 149] on select "Select [PERSON_NAME] [PERSON_NAME] Counter_Sales Deepak_pdct [PERSON_NAME] Mana…" at bounding box center [680, 155] width 72 height 12
click at [461, 180] on select "Select [PERSON_NAME] [PERSON_NAME] Counter_Sales Deepak_pdct [PERSON_NAME] Mana…" at bounding box center [458, 178] width 72 height 12
select select "82370"
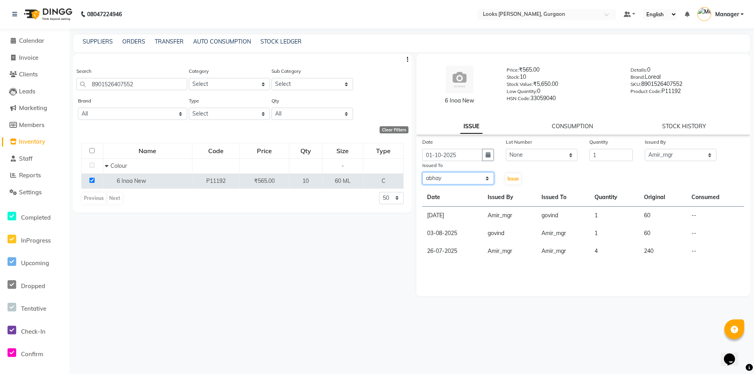
click at [422, 172] on select "Select [PERSON_NAME] [PERSON_NAME] Counter_Sales Deepak_pdct [PERSON_NAME] Mana…" at bounding box center [458, 178] width 72 height 12
click at [514, 179] on span "Issue" at bounding box center [512, 179] width 11 height 6
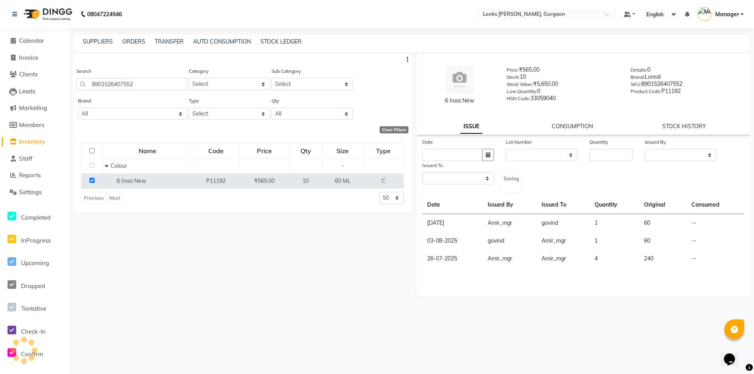
select select
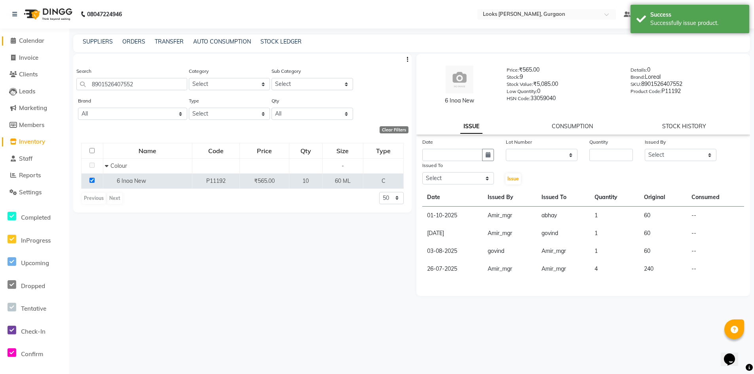
click at [32, 37] on li "Calendar" at bounding box center [34, 40] width 69 height 17
click at [31, 42] on span "Calendar" at bounding box center [31, 41] width 25 height 8
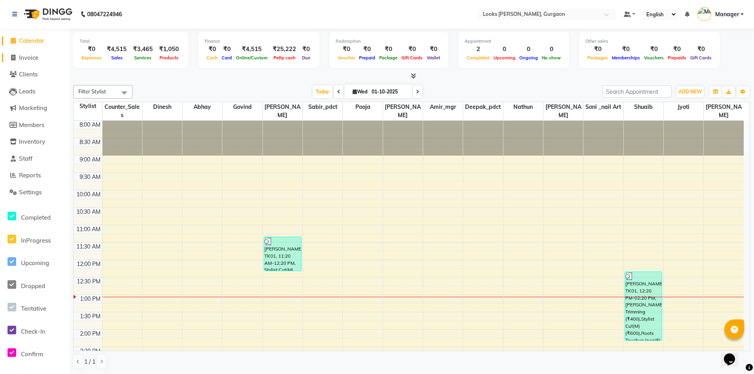
click at [34, 58] on span "Invoice" at bounding box center [28, 58] width 19 height 8
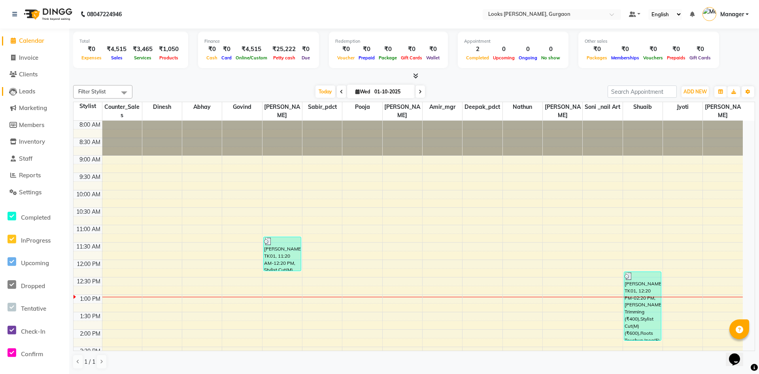
select select "8452"
select select "service"
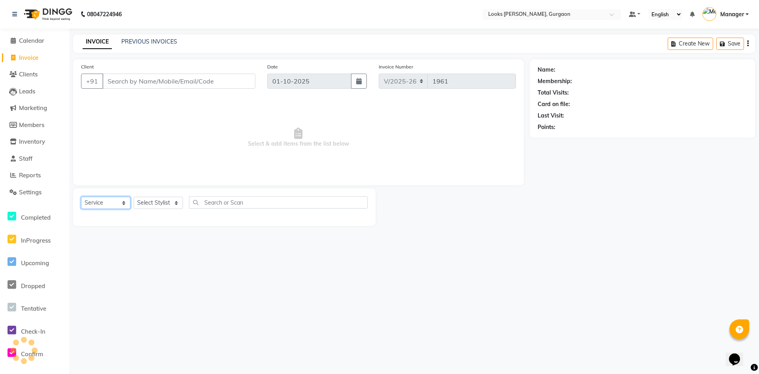
click at [120, 202] on select "Select Service Product Membership Package Voucher Prepaid Gift Card" at bounding box center [105, 203] width 49 height 12
click at [120, 205] on select "Select Service Product Membership Package Voucher Prepaid Gift Card" at bounding box center [105, 203] width 49 height 12
click at [159, 204] on select "Select Stylist [PERSON_NAME] abhay [PERSON_NAME] [PERSON_NAME] Counter_Sales De…" at bounding box center [158, 203] width 49 height 12
select select "83623"
click at [134, 197] on select "Select Stylist [PERSON_NAME] abhay [PERSON_NAME] [PERSON_NAME] Counter_Sales De…" at bounding box center [158, 203] width 49 height 12
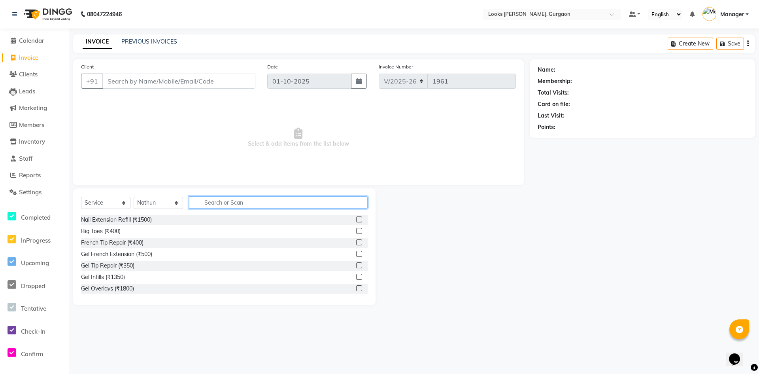
click at [233, 199] on input "text" at bounding box center [278, 202] width 179 height 12
type input "ritu"
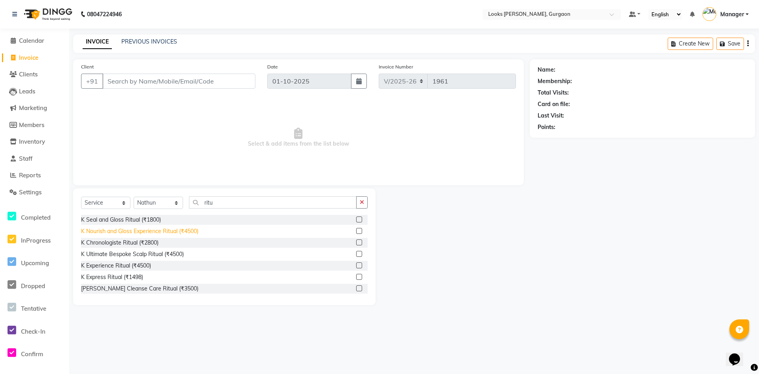
click at [172, 230] on div "K Nourish and Gloss Experience Ritual (₹4500)" at bounding box center [139, 231] width 117 height 8
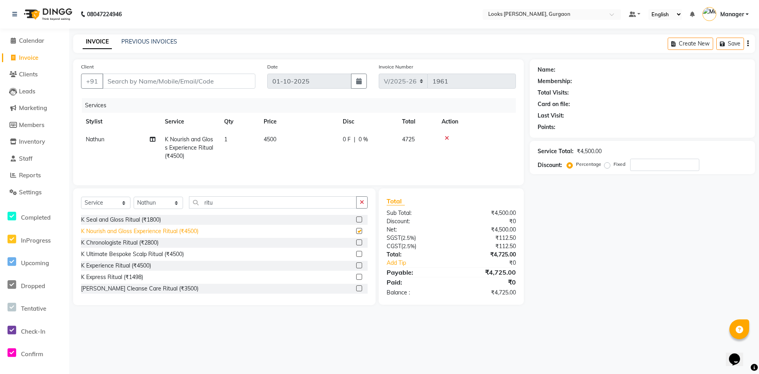
checkbox input "false"
click at [202, 83] on input "Client" at bounding box center [178, 81] width 153 height 15
click at [174, 83] on input "Client" at bounding box center [178, 81] width 153 height 15
type input "9"
type input "0"
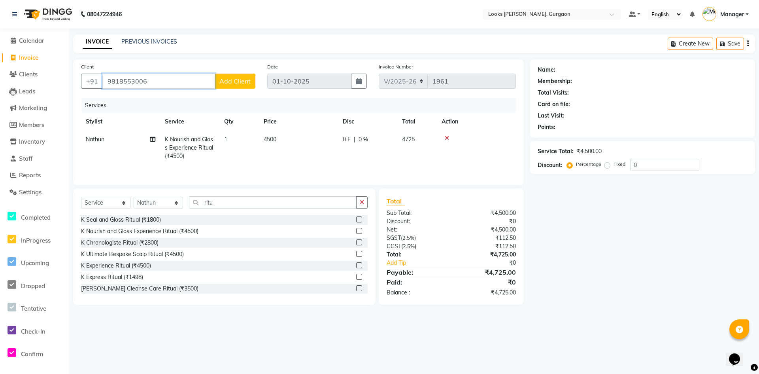
type input "9818553006"
click at [237, 83] on span "Add Client" at bounding box center [235, 81] width 31 height 8
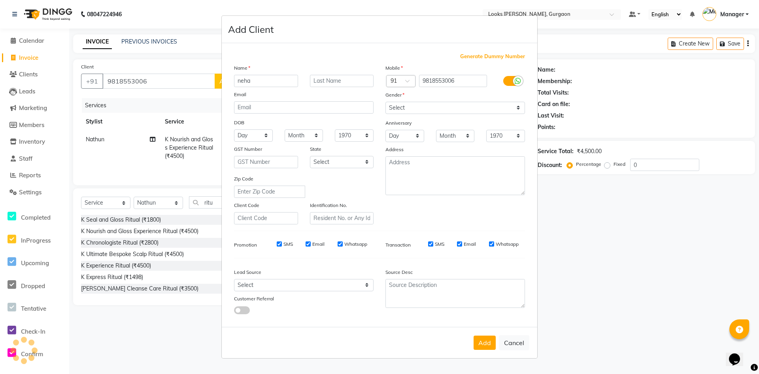
type input "neha"
click at [407, 101] on div "Gender" at bounding box center [455, 96] width 151 height 11
click at [405, 106] on select "Select [DEMOGRAPHIC_DATA] [DEMOGRAPHIC_DATA] Other Prefer Not To Say" at bounding box center [456, 108] width 140 height 12
select select "[DEMOGRAPHIC_DATA]"
click at [386, 102] on select "Select [DEMOGRAPHIC_DATA] [DEMOGRAPHIC_DATA] Other Prefer Not To Say" at bounding box center [456, 108] width 140 height 12
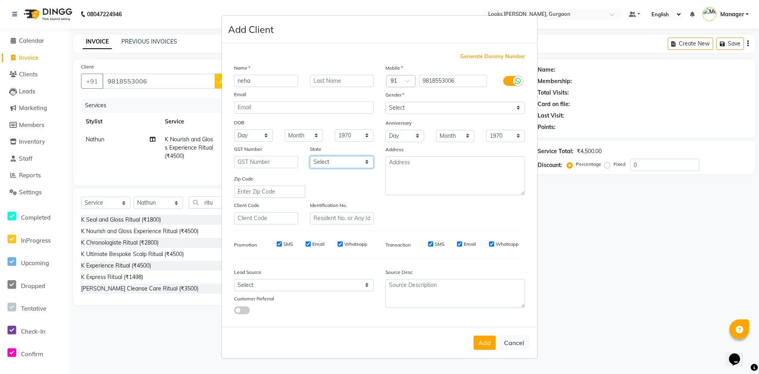
click at [340, 159] on select "Select [GEOGRAPHIC_DATA] [GEOGRAPHIC_DATA] [GEOGRAPHIC_DATA] [GEOGRAPHIC_DATA] …" at bounding box center [342, 162] width 64 height 12
select select "13"
click at [310, 156] on select "Select [GEOGRAPHIC_DATA] [GEOGRAPHIC_DATA] [GEOGRAPHIC_DATA] [GEOGRAPHIC_DATA] …" at bounding box center [342, 162] width 64 height 12
click at [409, 185] on textarea at bounding box center [456, 175] width 140 height 39
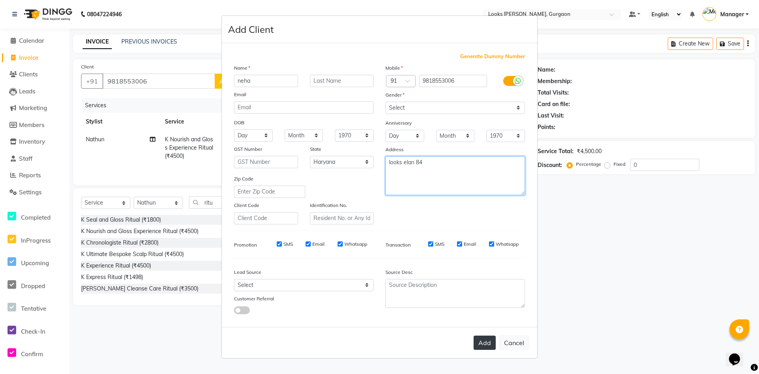
type textarea "looks elan 84"
click at [486, 342] on button "Add" at bounding box center [485, 342] width 22 height 14
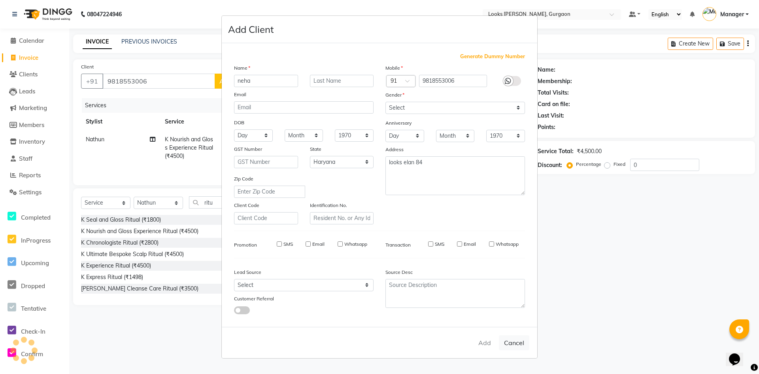
select select
select select "null"
select select
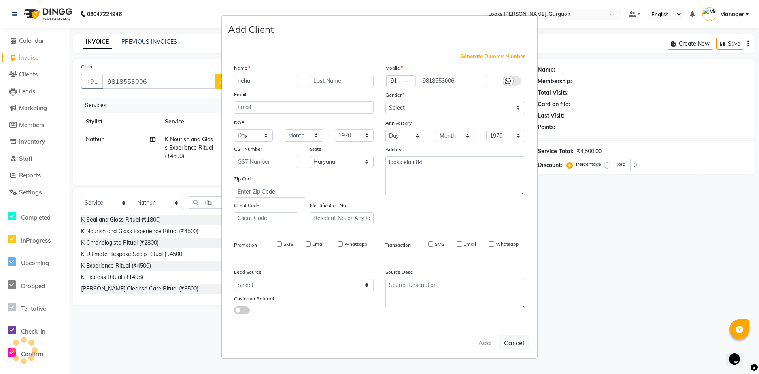
select select
checkbox input "false"
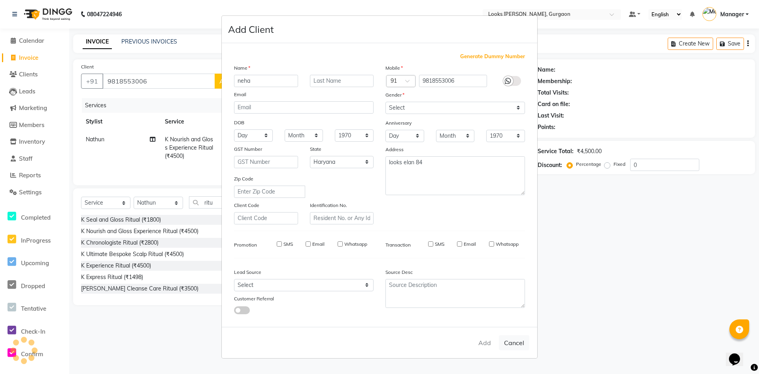
checkbox input "false"
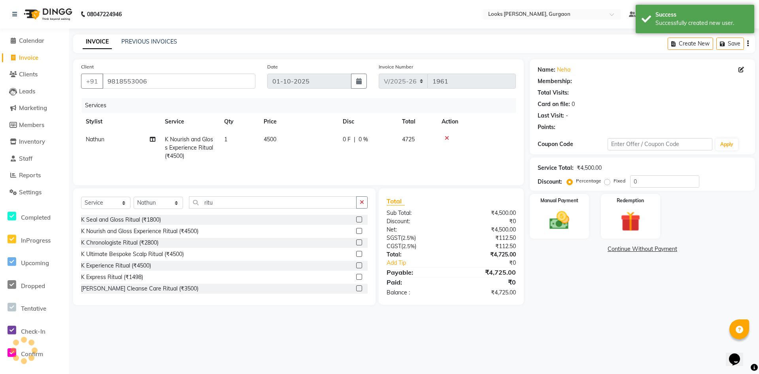
select select "1: Object"
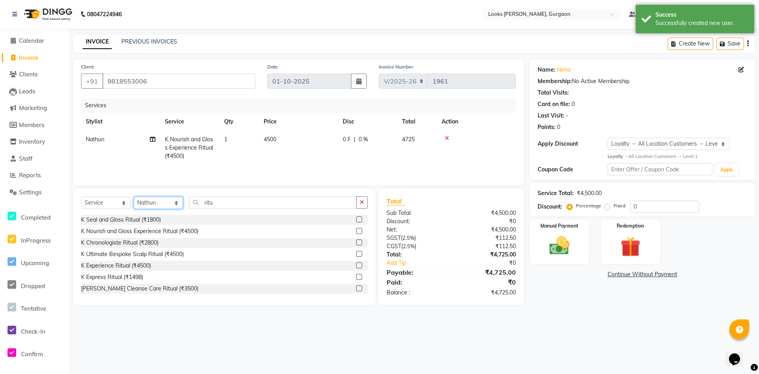
drag, startPoint x: 163, startPoint y: 203, endPoint x: 161, endPoint y: 197, distance: 5.9
click at [163, 203] on select "Select Stylist [PERSON_NAME] abhay [PERSON_NAME] [PERSON_NAME] Counter_Sales De…" at bounding box center [158, 203] width 49 height 12
select select "82375"
click at [134, 197] on select "Select Stylist [PERSON_NAME] abhay [PERSON_NAME] [PERSON_NAME] Counter_Sales De…" at bounding box center [158, 203] width 49 height 12
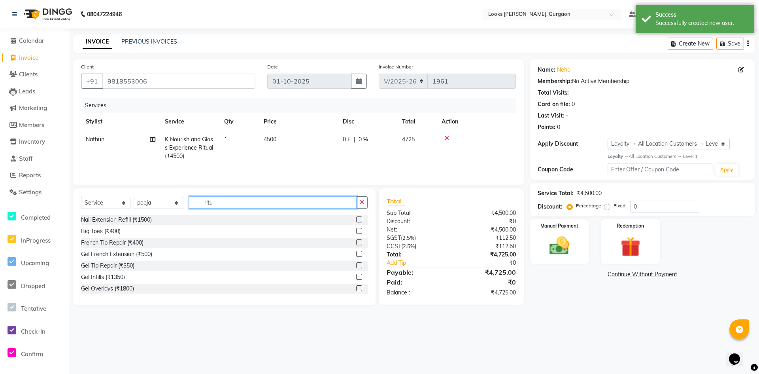
drag, startPoint x: 232, startPoint y: 205, endPoint x: 153, endPoint y: 212, distance: 79.0
click at [155, 207] on div "Select Service Product Membership Package Voucher Prepaid Gift Card Select Styl…" at bounding box center [224, 205] width 287 height 19
type input "eye"
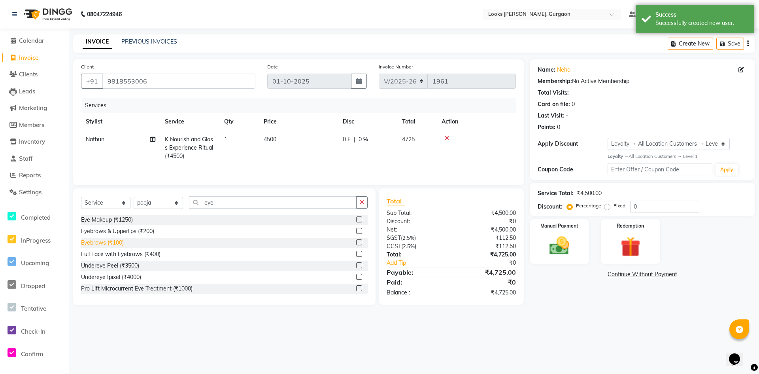
click at [100, 245] on div "Eyebrows (₹100)" at bounding box center [102, 243] width 43 height 8
checkbox input "false"
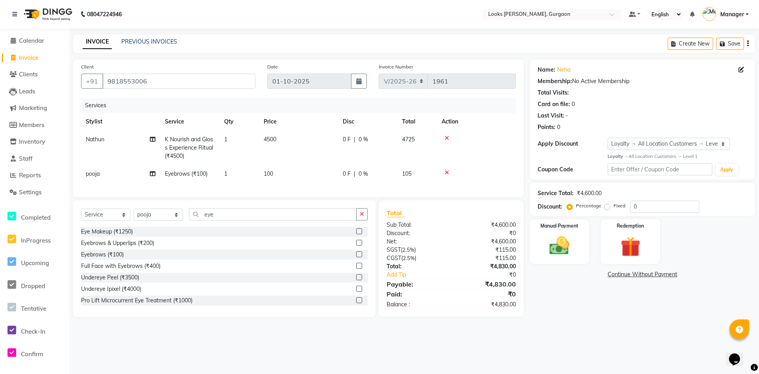
click at [364, 141] on span "0 %" at bounding box center [363, 139] width 9 height 8
select select "83623"
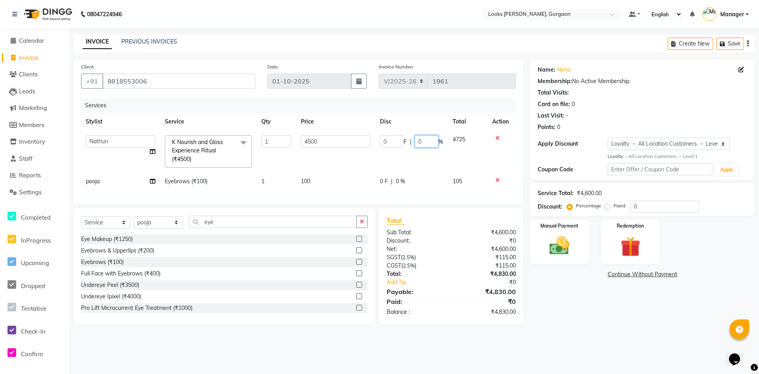
click at [401, 144] on div "0 F | 0 %" at bounding box center [411, 141] width 63 height 12
type input "10"
click at [646, 318] on div "Name: Neha Membership: No Active Membership Total Visits: Card on file: 0 Last …" at bounding box center [645, 191] width 231 height 265
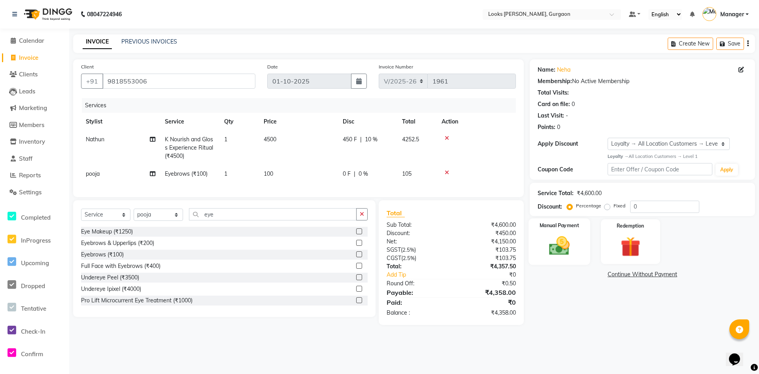
click at [568, 256] on img at bounding box center [560, 246] width 34 height 24
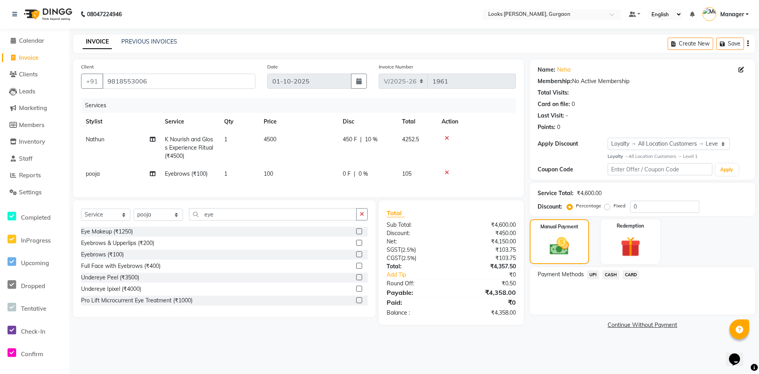
click at [629, 273] on span "CARD" at bounding box center [631, 274] width 17 height 9
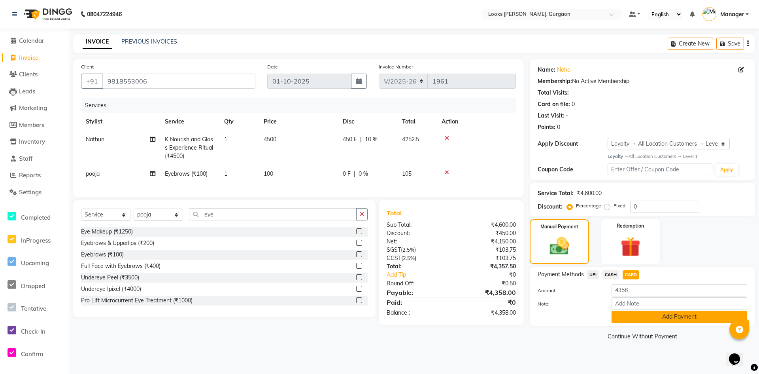
click at [648, 319] on button "Add Payment" at bounding box center [680, 317] width 136 height 12
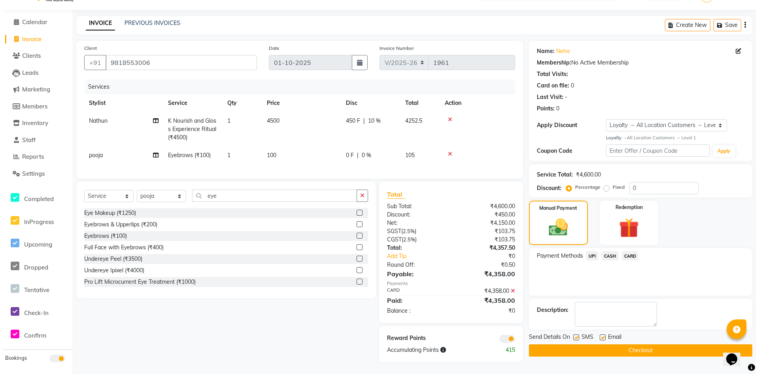
scroll to position [25, 0]
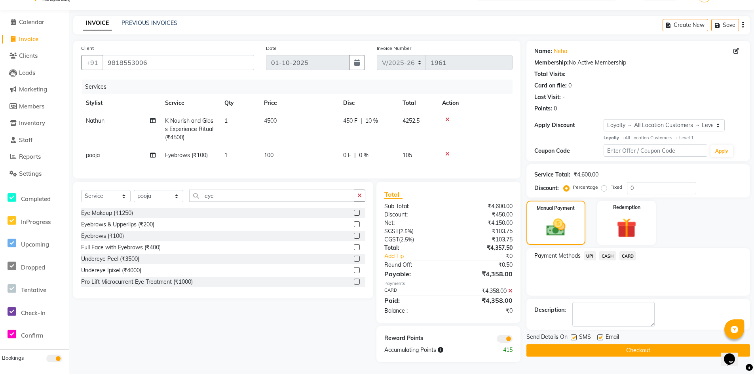
click at [508, 340] on span at bounding box center [504, 339] width 16 height 8
click at [512, 340] on input "checkbox" at bounding box center [512, 340] width 0 height 0
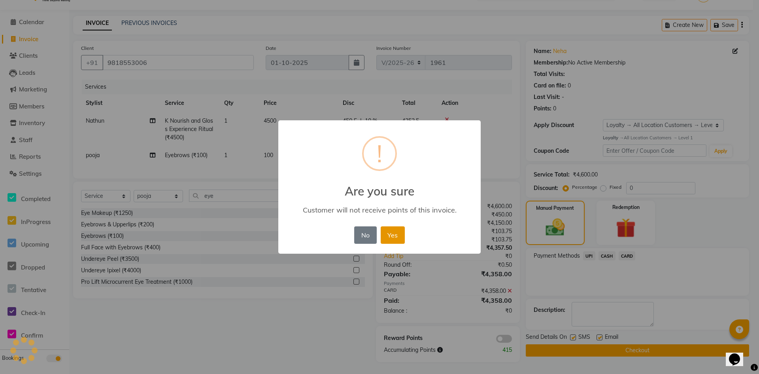
click at [391, 235] on button "Yes" at bounding box center [393, 234] width 24 height 17
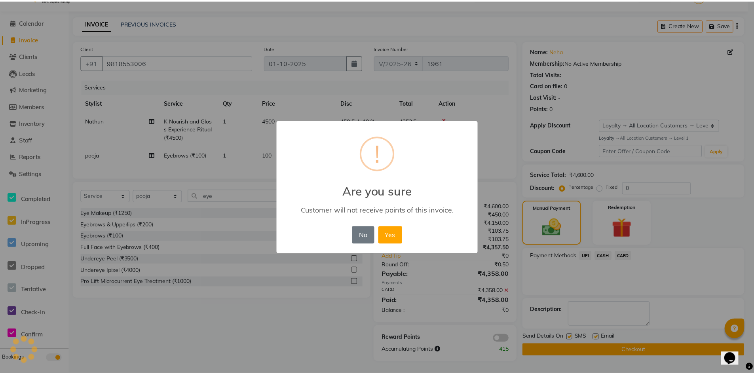
scroll to position [13, 0]
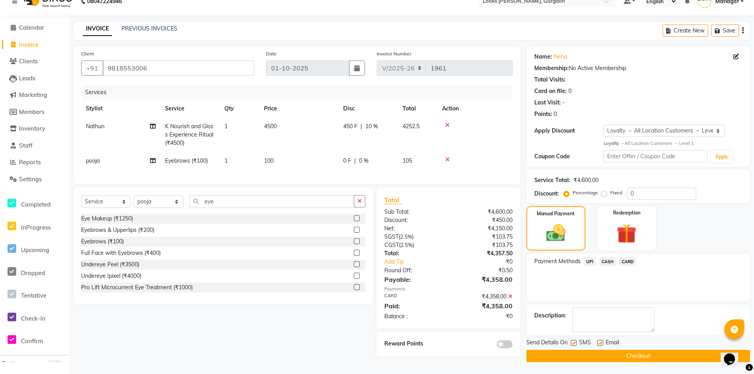
click at [639, 353] on button "Checkout" at bounding box center [637, 356] width 223 height 12
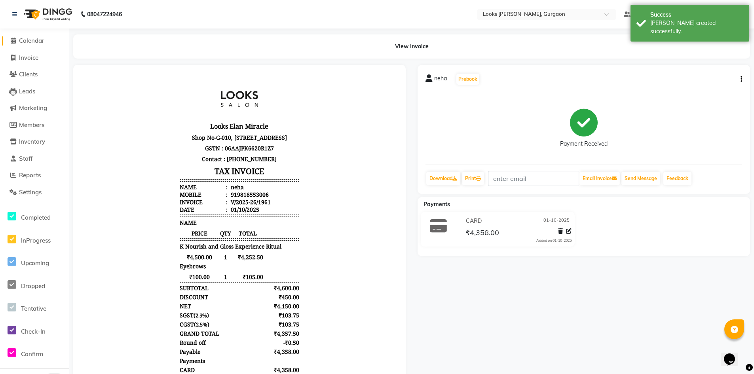
click at [41, 42] on span "Calendar" at bounding box center [31, 41] width 25 height 8
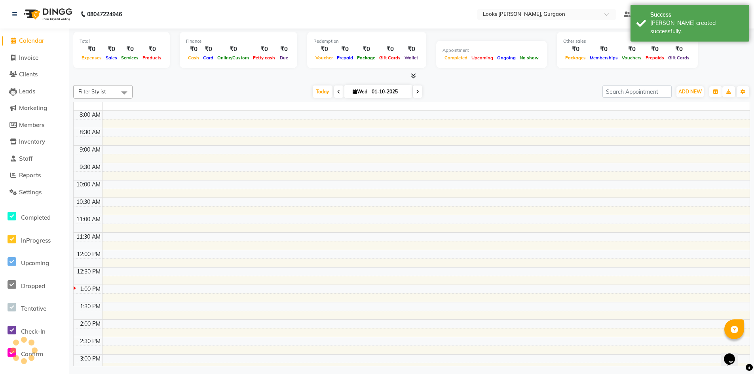
scroll to position [174, 0]
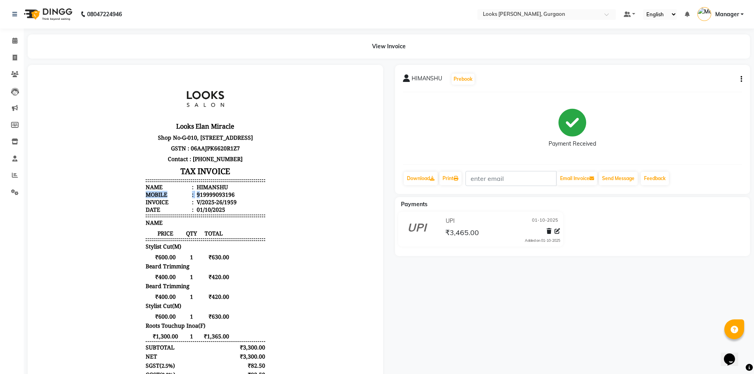
drag, startPoint x: 195, startPoint y: 203, endPoint x: 242, endPoint y: 197, distance: 47.7
click at [242, 197] on ul "Name : [PERSON_NAME] Mobile : 919999093196 Invoice : V/2025-26/1959 Date : [DAT…" at bounding box center [205, 198] width 119 height 30
click at [246, 191] on li "Name : [PERSON_NAME]" at bounding box center [205, 187] width 119 height 8
drag, startPoint x: 196, startPoint y: 201, endPoint x: 251, endPoint y: 193, distance: 55.7
click at [251, 193] on ul "Name : HIMANSHU Mobile : 919999093196 Invoice : V/2025-26/1959 Date : 01/10/2025" at bounding box center [205, 198] width 119 height 30
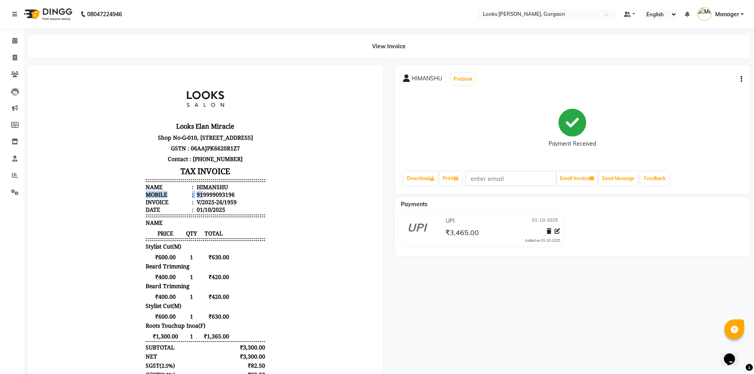
click at [195, 198] on div "919999093196" at bounding box center [215, 195] width 40 height 8
drag, startPoint x: 197, startPoint y: 201, endPoint x: 229, endPoint y: 198, distance: 32.2
click at [229, 198] on ul "Name : HIMANSHU Mobile : 919999093196 Invoice : V/2025-26/1959 Date : 01/10/2025" at bounding box center [205, 198] width 119 height 30
drag, startPoint x: 229, startPoint y: 198, endPoint x: 208, endPoint y: 200, distance: 20.3
click at [229, 199] on ul "Name : HIMANSHU Mobile : 919999093196 Invoice : V/2025-26/1959 Date : 01/10/2025" at bounding box center [205, 198] width 119 height 30
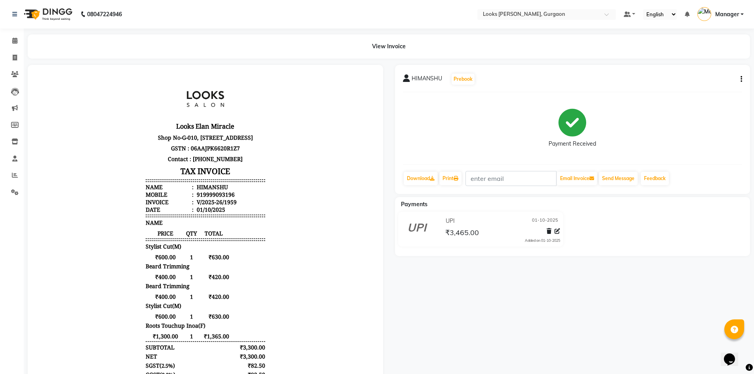
click at [204, 198] on div "919999093196" at bounding box center [215, 195] width 40 height 8
drag, startPoint x: 197, startPoint y: 201, endPoint x: 231, endPoint y: 200, distance: 33.7
click at [231, 198] on li "Mobile : 919999093196" at bounding box center [205, 195] width 119 height 8
copy div "9999093196"
